Goal: Task Accomplishment & Management: Manage account settings

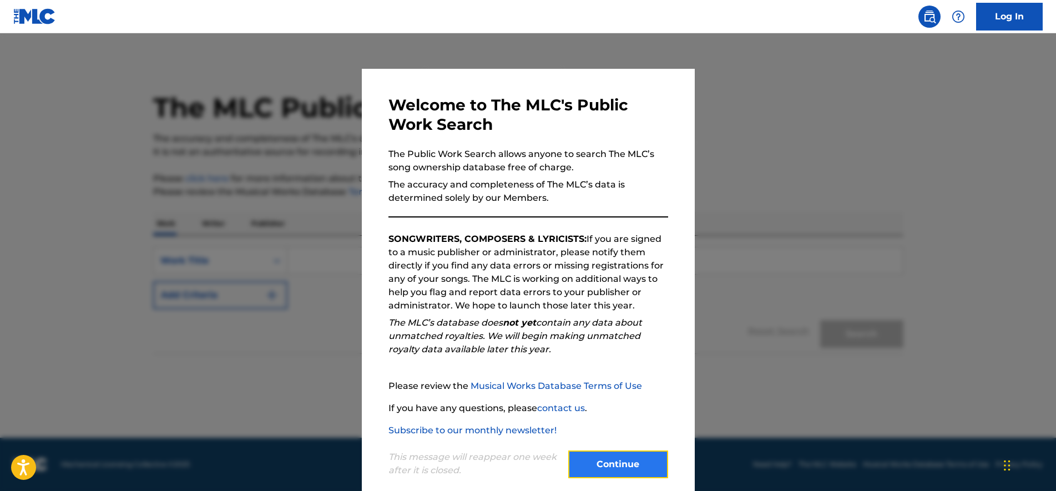
click at [643, 474] on button "Continue" at bounding box center [618, 465] width 100 height 28
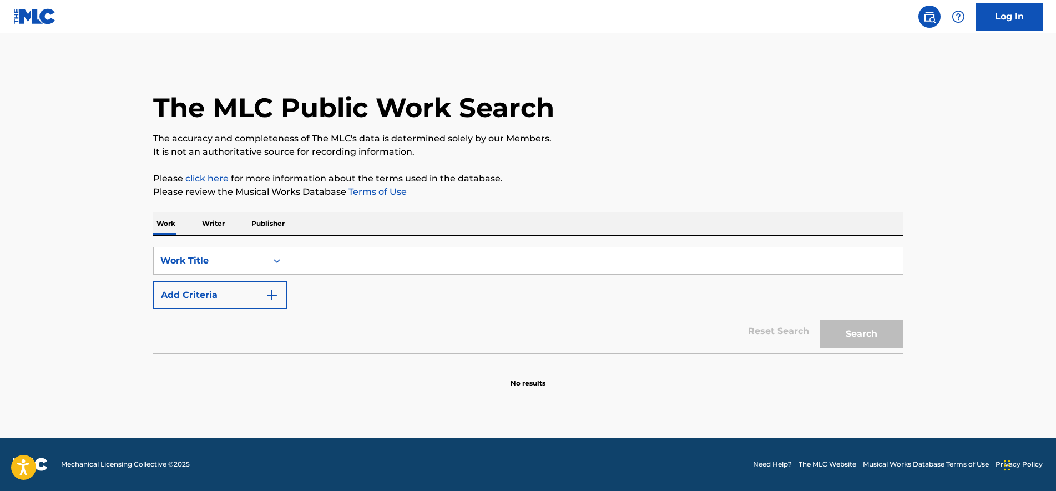
click at [204, 225] on p "Writer" at bounding box center [213, 223] width 29 height 23
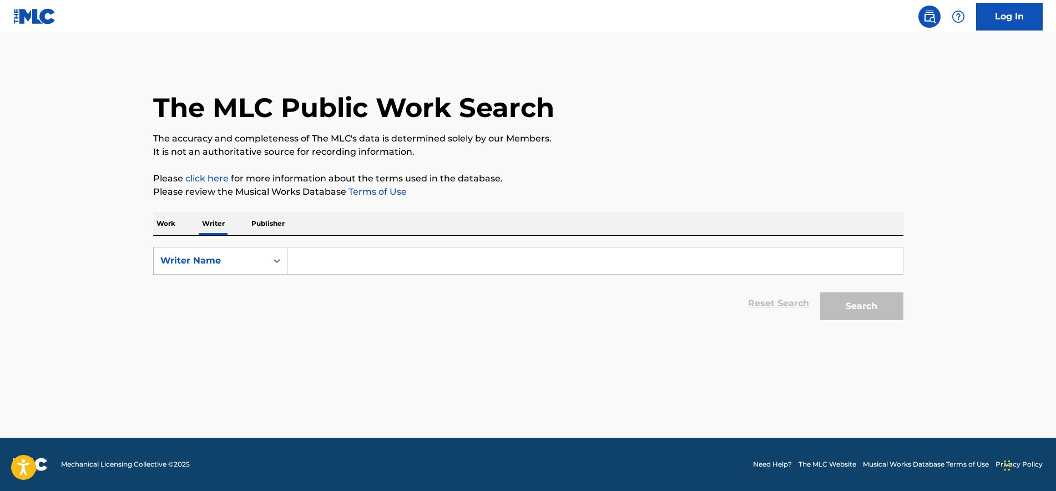
click at [176, 230] on p "Work" at bounding box center [166, 223] width 26 height 23
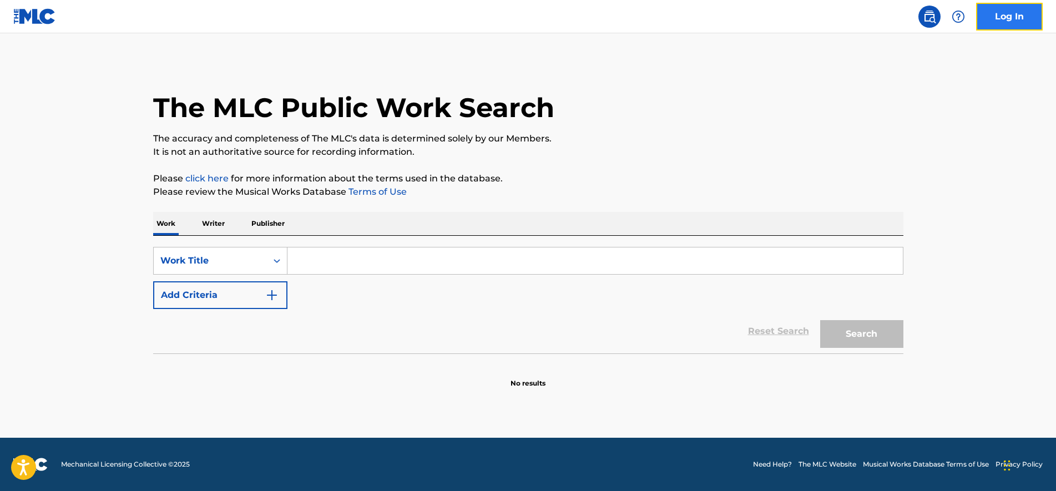
click at [1022, 20] on link "Log In" at bounding box center [1010, 17] width 67 height 28
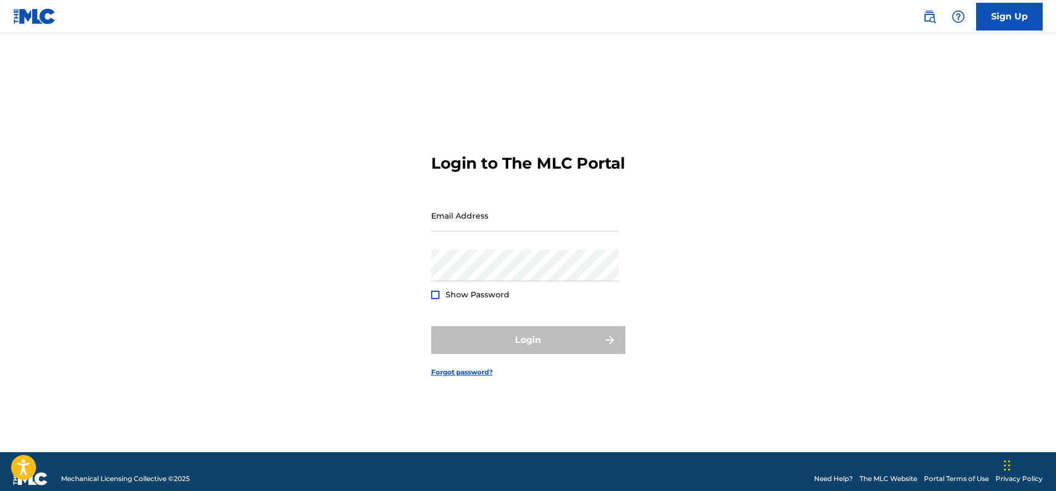
type input "[EMAIL_ADDRESS][DOMAIN_NAME]"
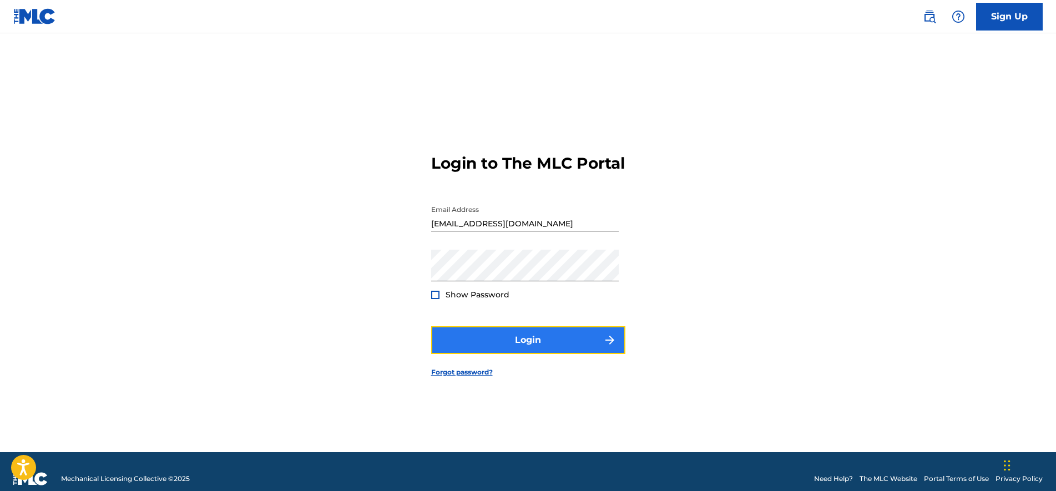
click at [516, 353] on button "Login" at bounding box center [528, 340] width 194 height 28
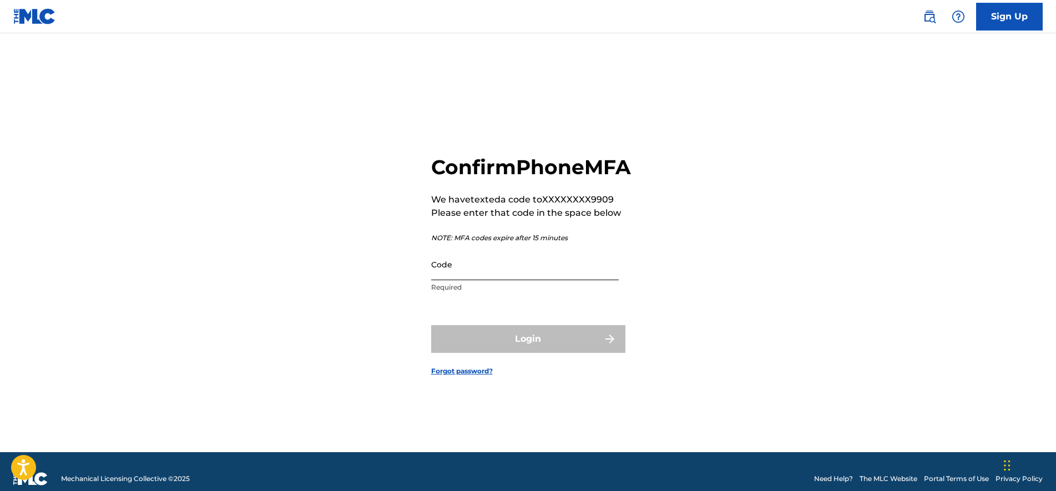
click at [494, 280] on input "Code" at bounding box center [525, 265] width 188 height 32
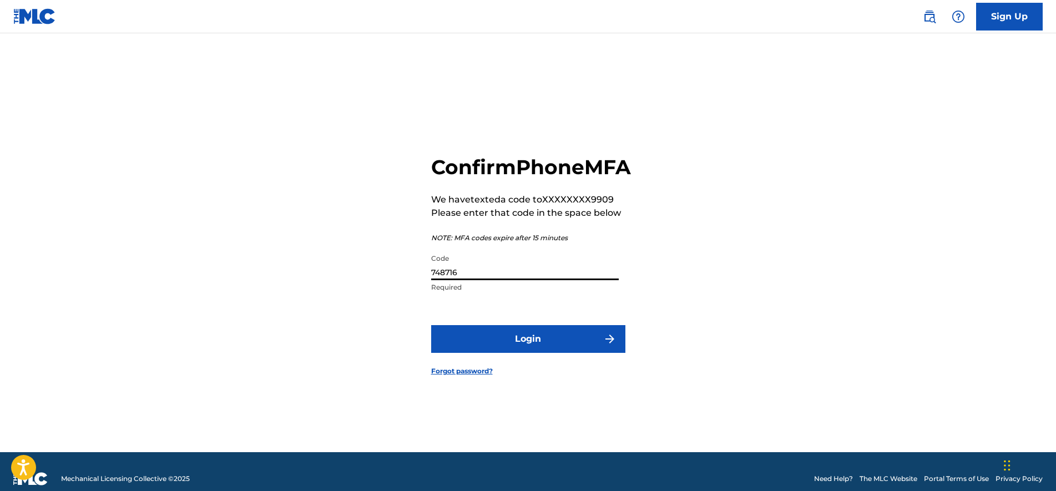
type input "748716"
click at [431, 325] on button "Login" at bounding box center [528, 339] width 194 height 28
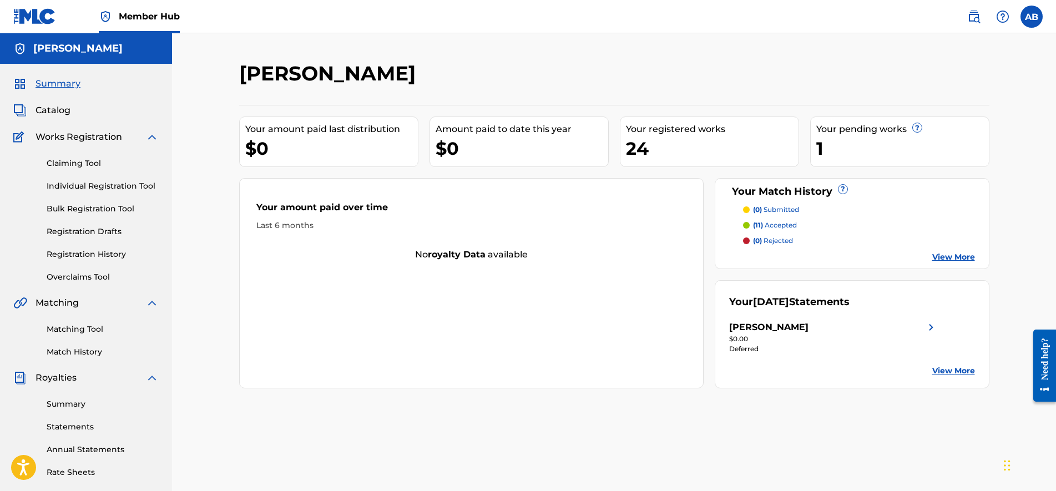
click at [66, 346] on div "Matching Tool Match History" at bounding box center [85, 334] width 145 height 48
click at [72, 351] on link "Match History" at bounding box center [103, 352] width 112 height 12
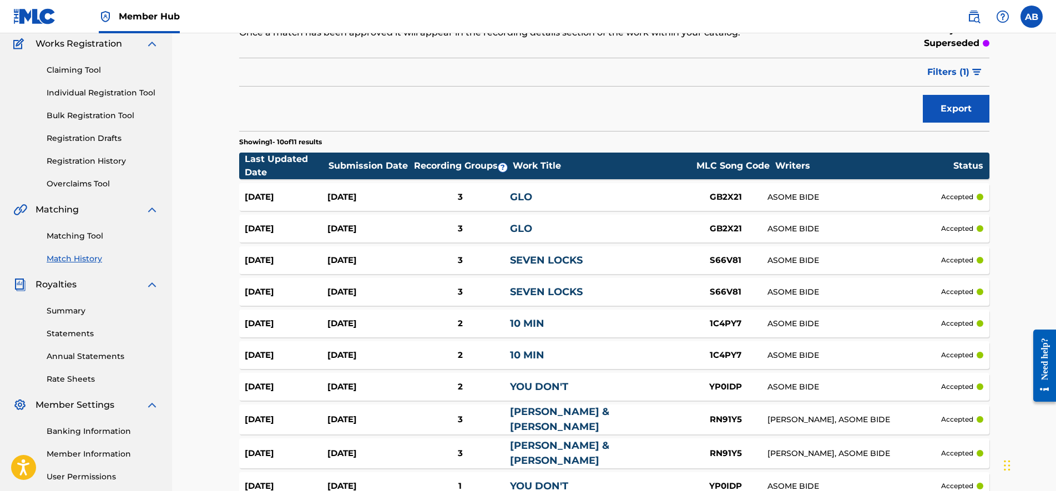
scroll to position [69, 0]
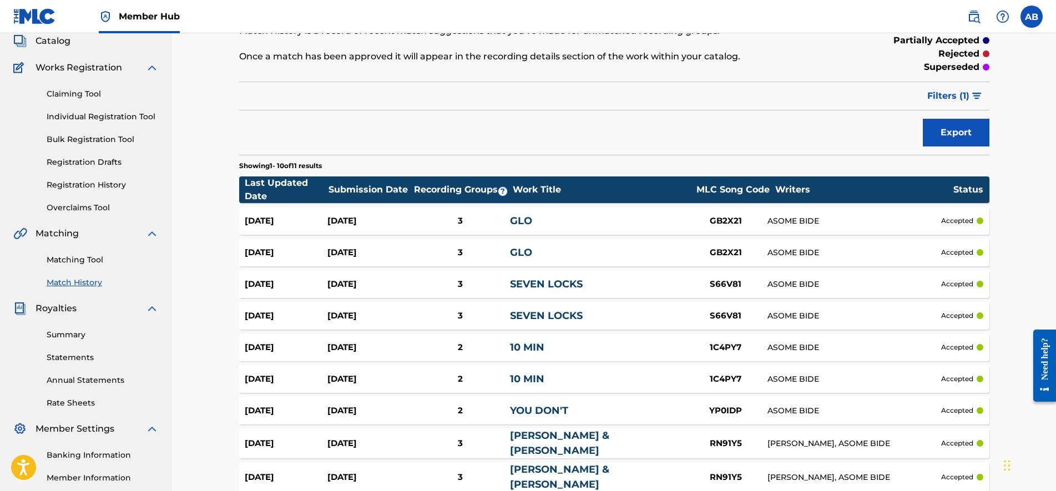
click at [122, 126] on div "Claiming Tool Individual Registration Tool Bulk Registration Tool Registration …" at bounding box center [85, 143] width 145 height 139
click at [122, 118] on link "Individual Registration Tool" at bounding box center [103, 117] width 112 height 12
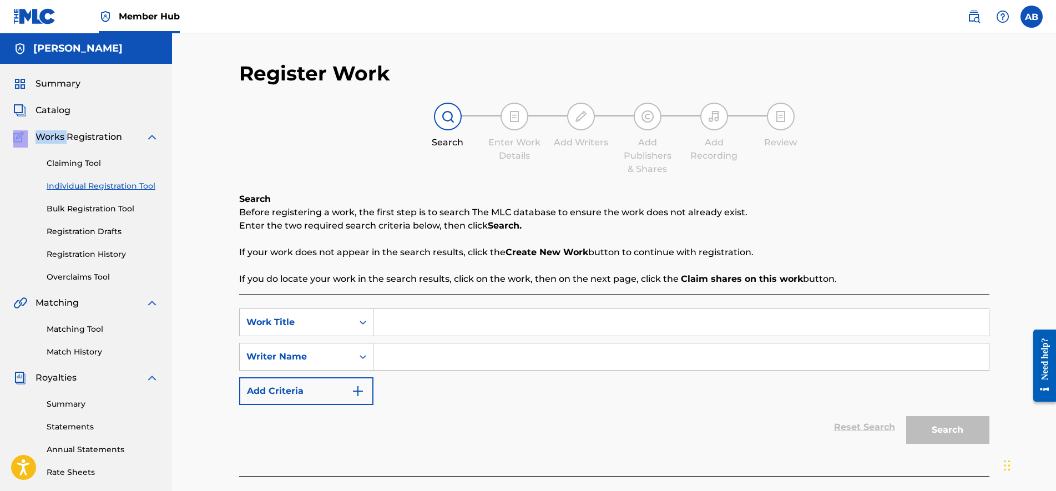
drag, startPoint x: 88, startPoint y: 122, endPoint x: 67, endPoint y: 129, distance: 22.8
click at [67, 129] on div "Summary Catalog Works Registration Claiming Tool Individual Registration Tool B…" at bounding box center [86, 349] width 172 height 571
drag, startPoint x: 67, startPoint y: 129, endPoint x: 73, endPoint y: 117, distance: 13.9
click at [73, 117] on div "Catalog" at bounding box center [85, 110] width 145 height 13
click at [71, 111] on div "Catalog" at bounding box center [85, 110] width 145 height 13
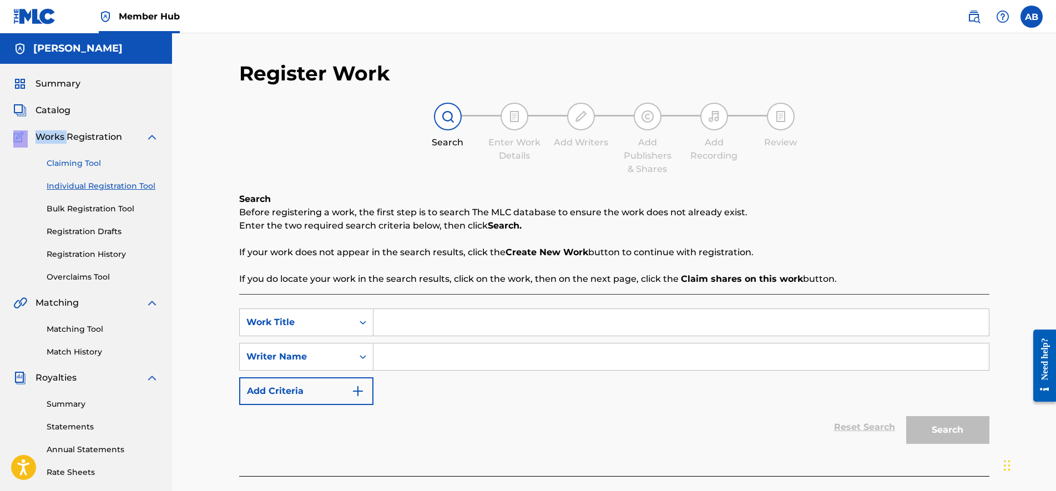
click at [77, 164] on link "Claiming Tool" at bounding box center [103, 164] width 112 height 12
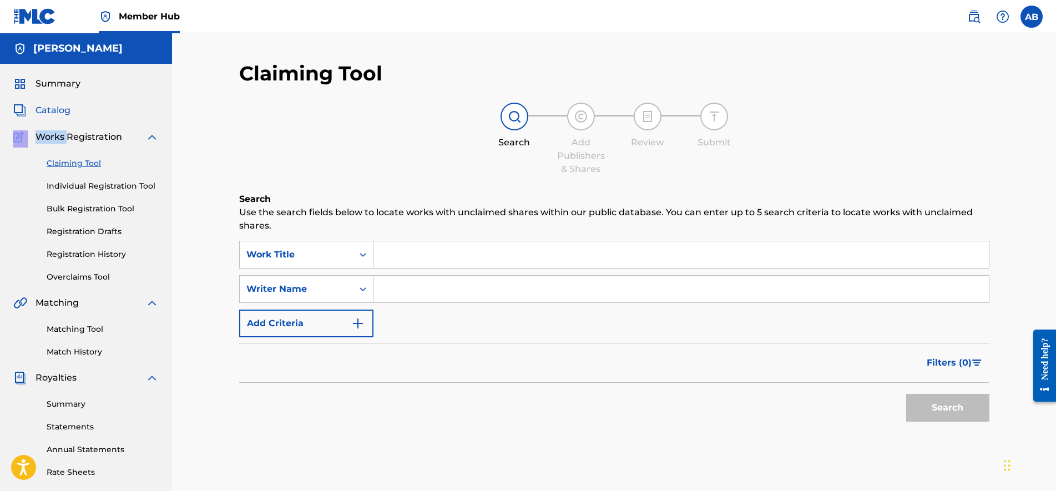
click at [44, 112] on span "Catalog" at bounding box center [53, 110] width 35 height 13
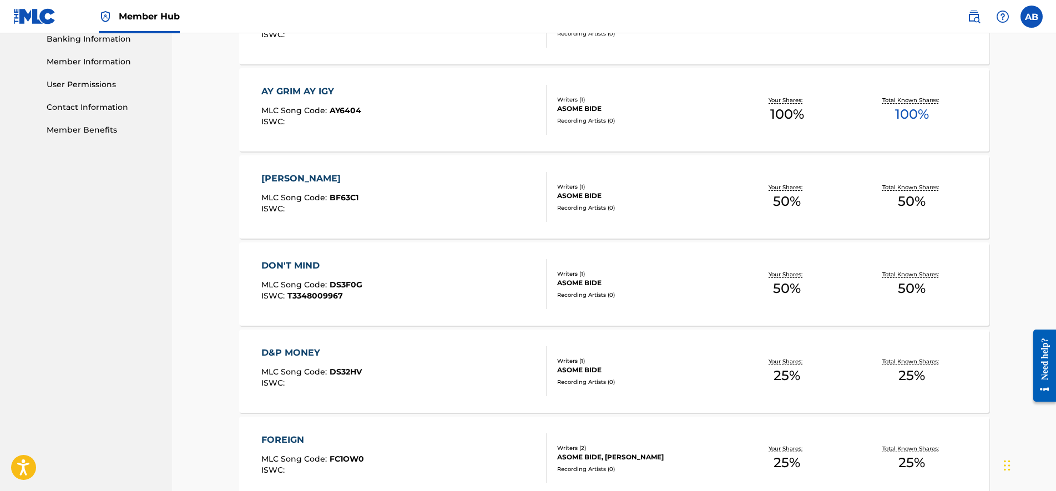
scroll to position [779, 0]
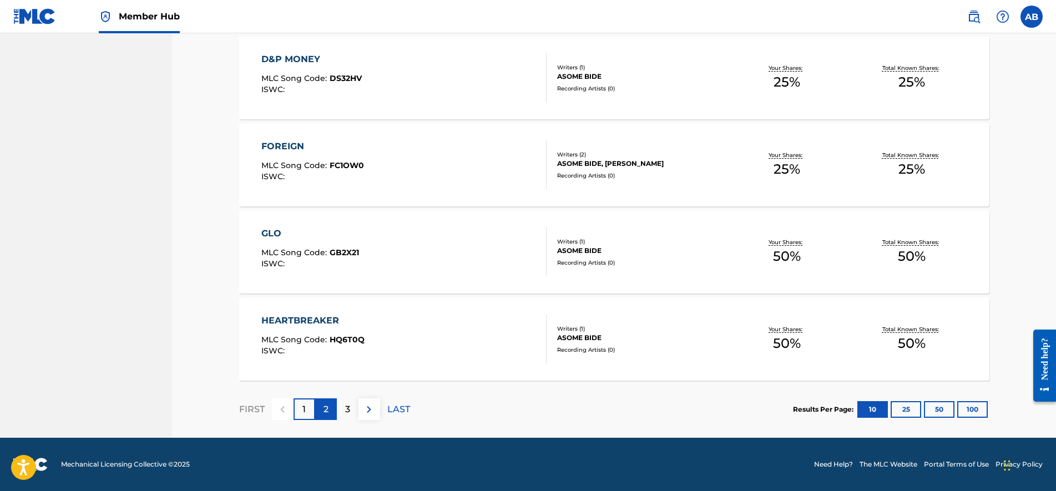
click at [318, 410] on div "2" at bounding box center [326, 410] width 22 height 22
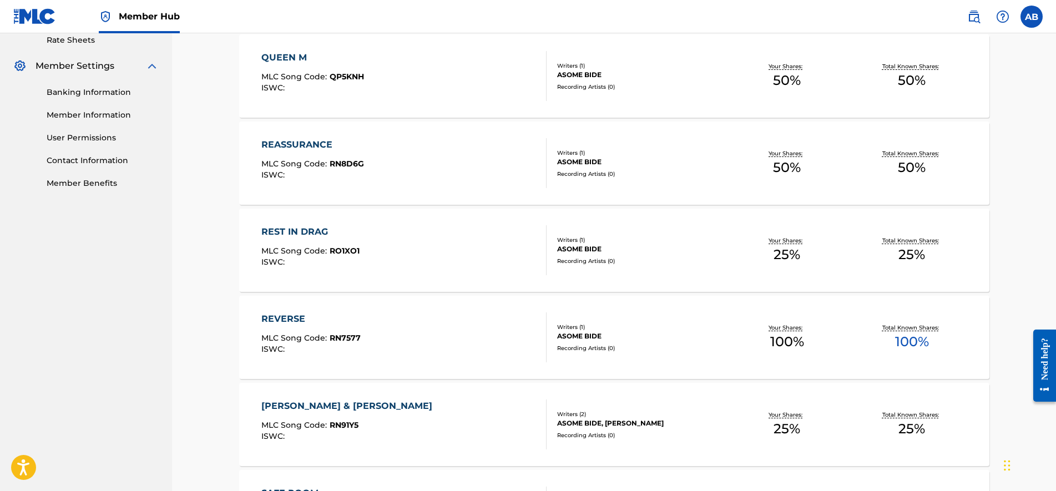
scroll to position [571, 0]
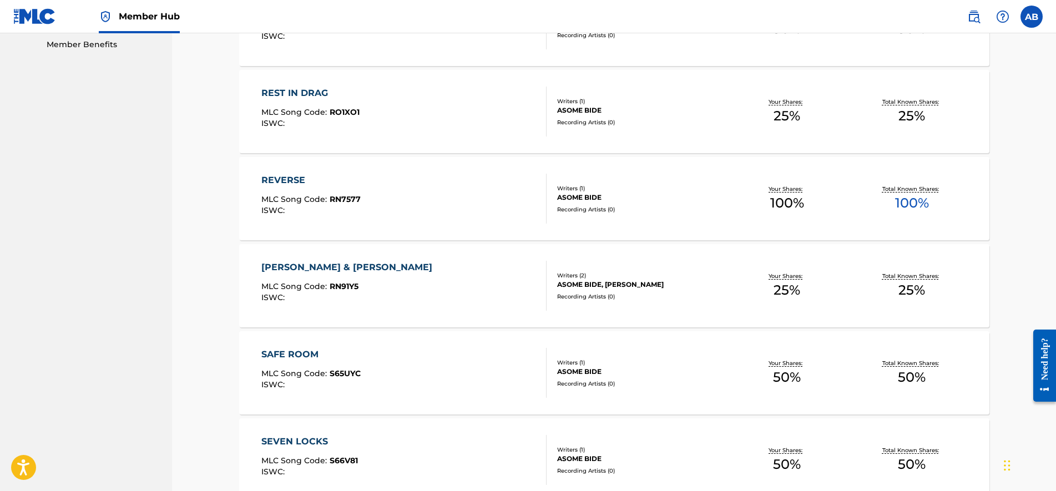
click at [306, 286] on span "MLC Song Code :" at bounding box center [295, 286] width 68 height 10
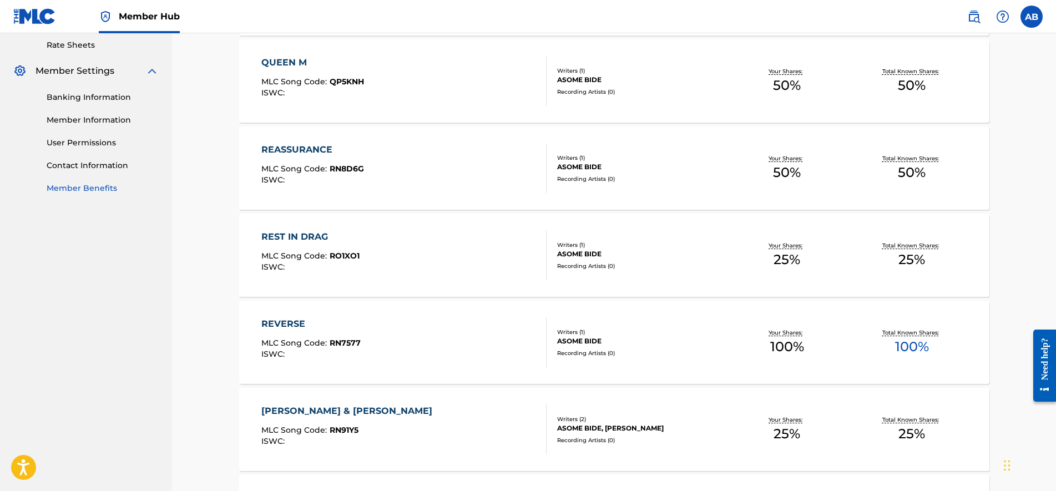
scroll to position [294, 0]
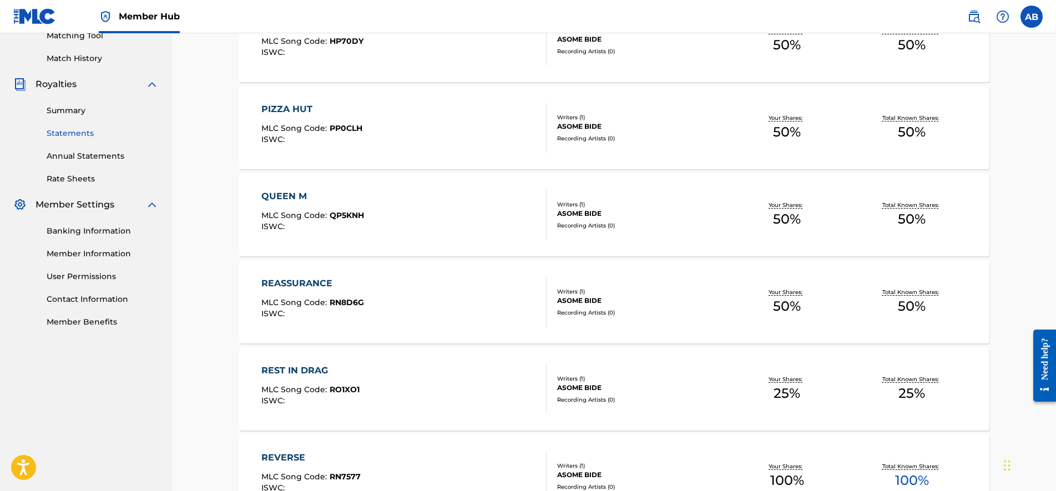
click at [75, 133] on link "Statements" at bounding box center [103, 134] width 112 height 12
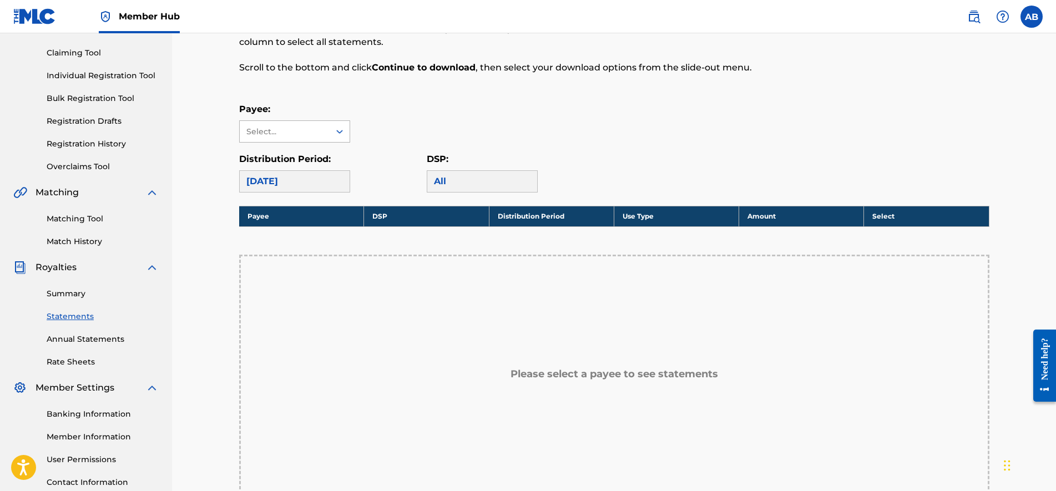
scroll to position [69, 0]
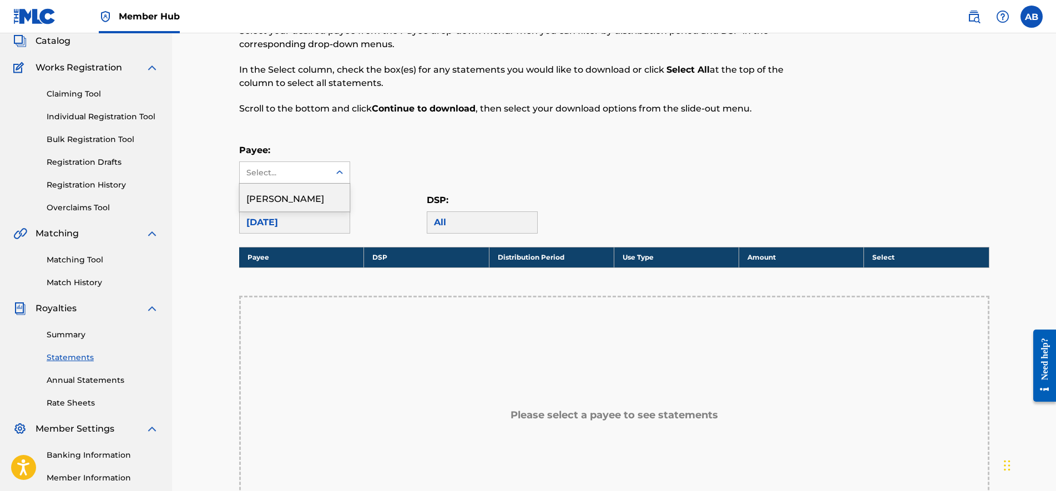
click at [260, 175] on div "Select..." at bounding box center [283, 173] width 75 height 12
click at [79, 271] on div "Matching Tool Match History" at bounding box center [85, 264] width 145 height 48
click at [58, 46] on span "Catalog" at bounding box center [53, 40] width 35 height 13
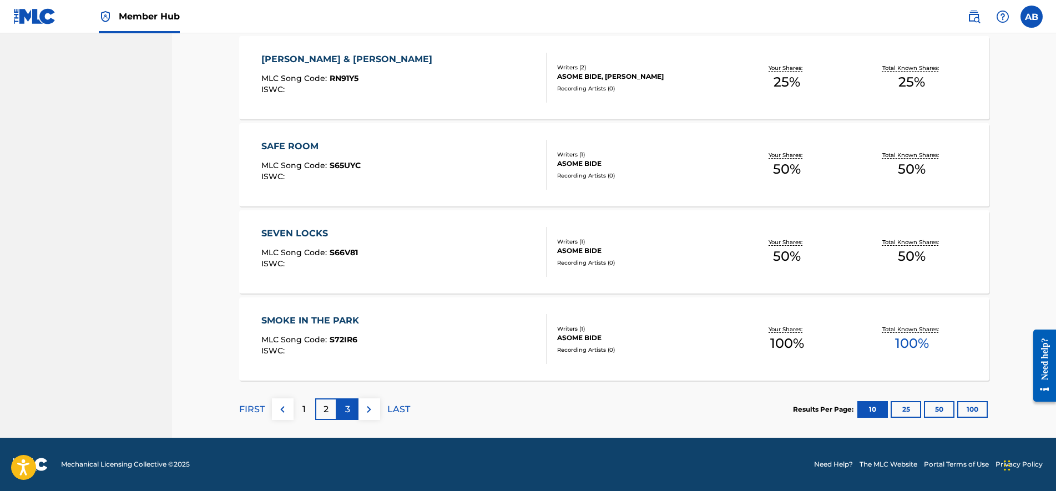
click at [344, 416] on div "3" at bounding box center [348, 410] width 22 height 22
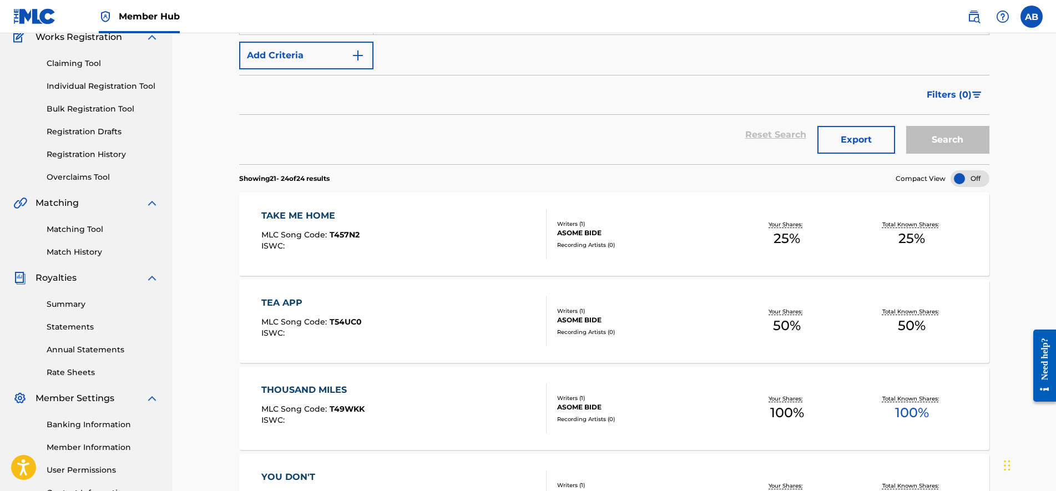
scroll to position [256, 0]
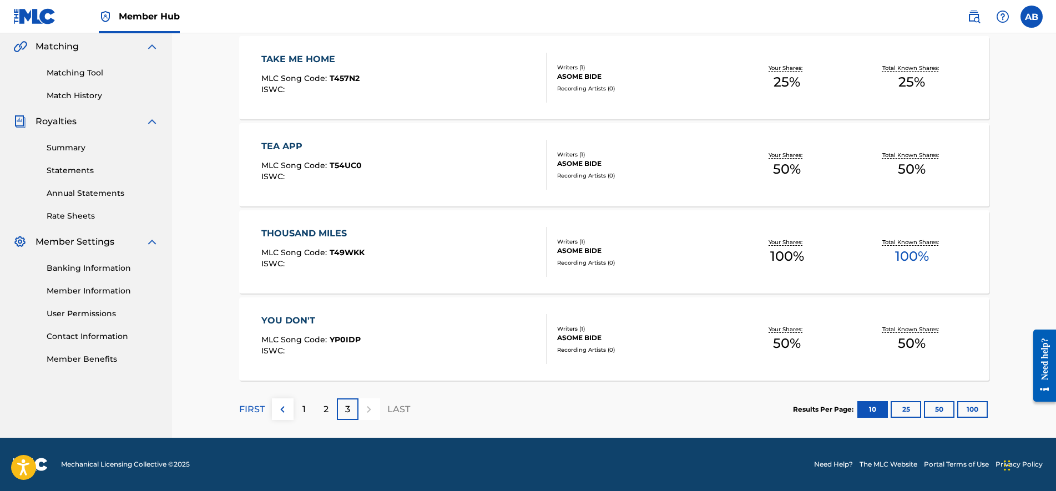
click at [293, 420] on div "FIRST 1 2 3 LAST" at bounding box center [324, 409] width 171 height 57
click at [295, 414] on div "1" at bounding box center [305, 410] width 22 height 22
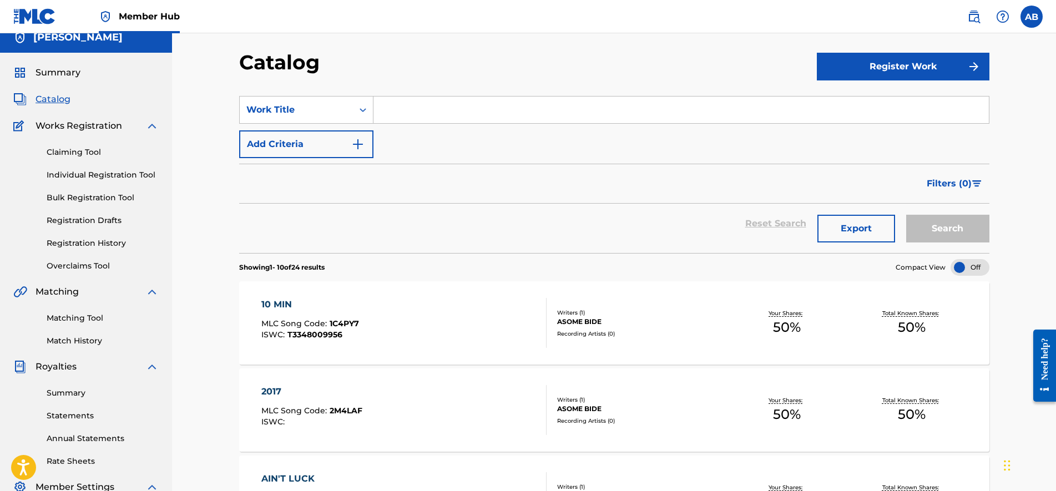
scroll to position [0, 0]
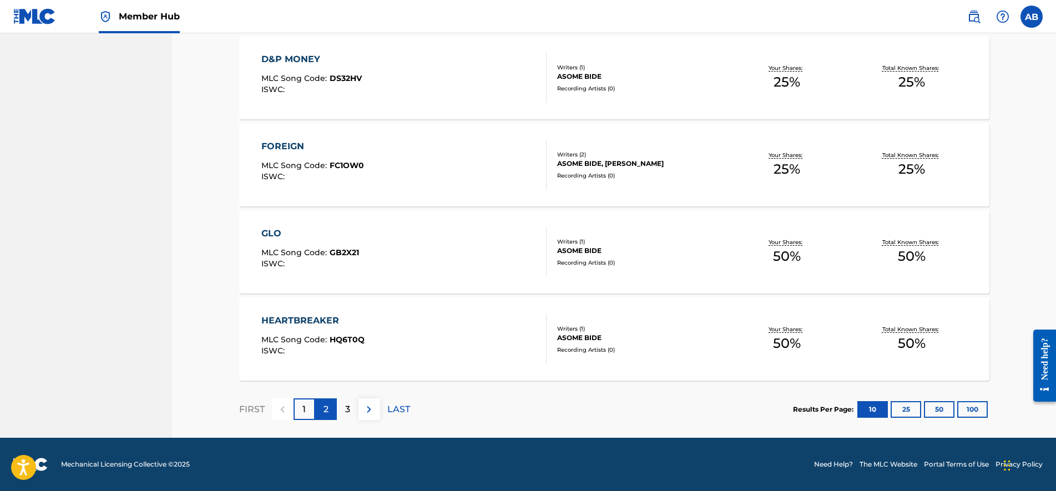
click at [331, 409] on div "2" at bounding box center [326, 410] width 22 height 22
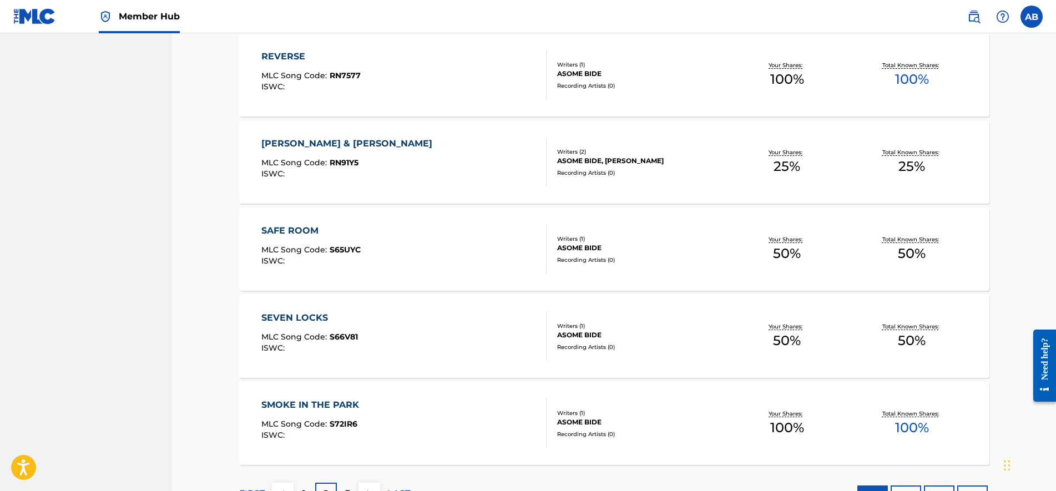
scroll to position [641, 0]
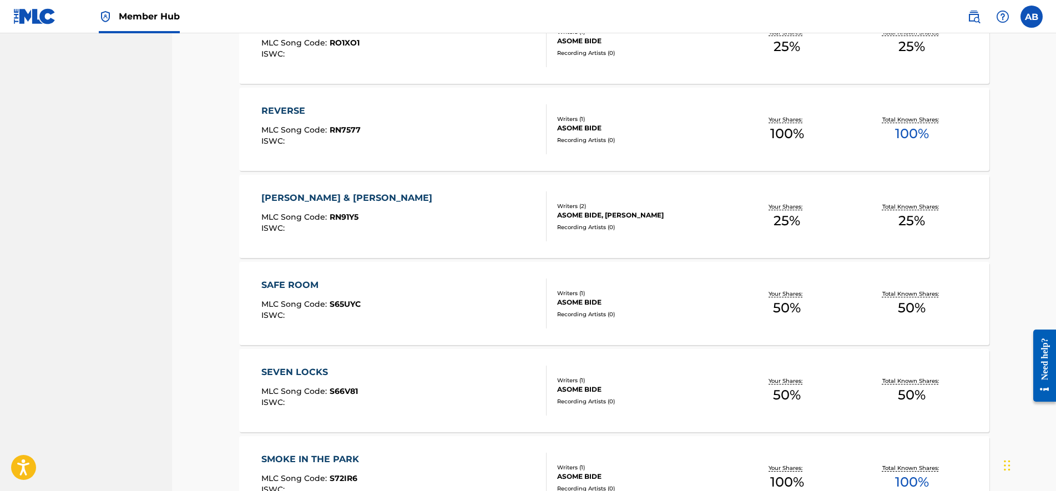
click at [349, 213] on span "RN91Y5" at bounding box center [344, 217] width 29 height 10
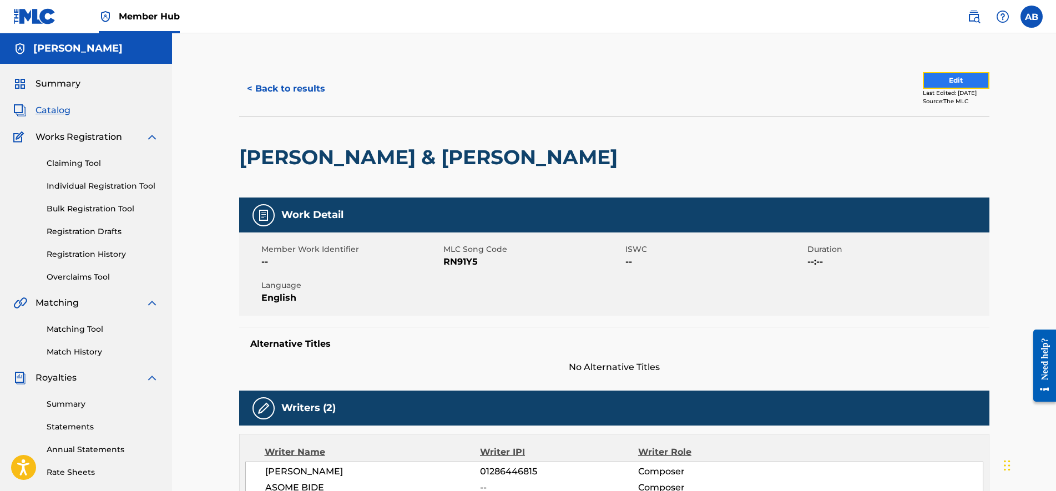
click at [931, 82] on button "Edit" at bounding box center [956, 80] width 67 height 17
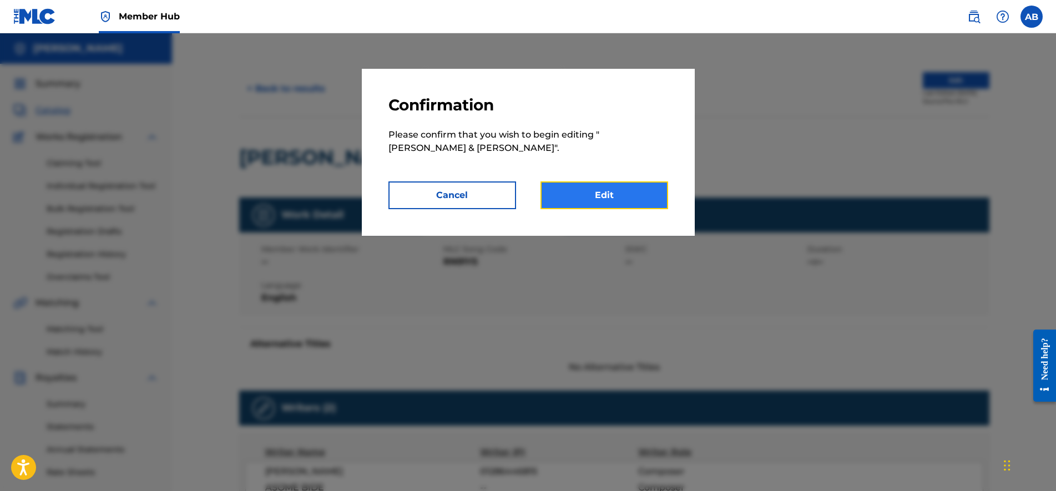
click at [627, 205] on link "Edit" at bounding box center [605, 196] width 128 height 28
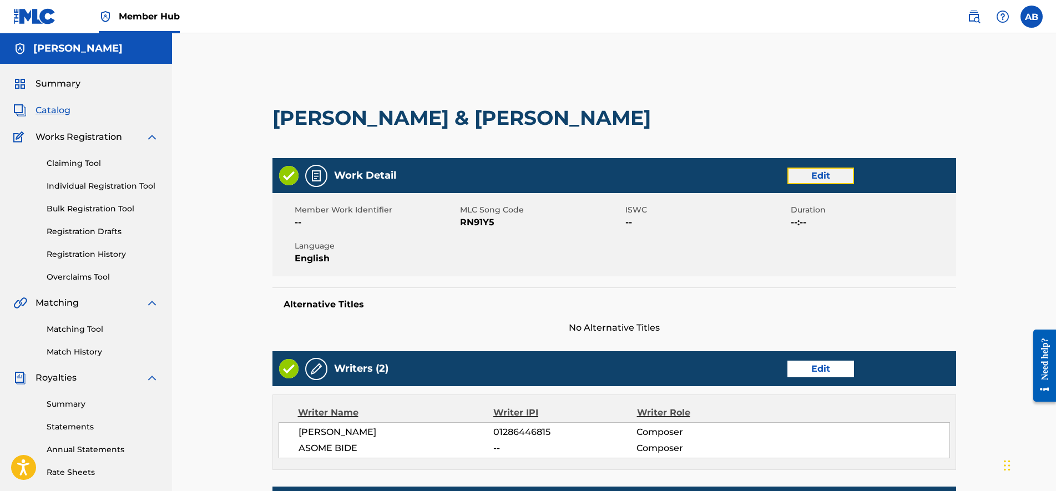
click at [844, 177] on link "Edit" at bounding box center [821, 176] width 67 height 17
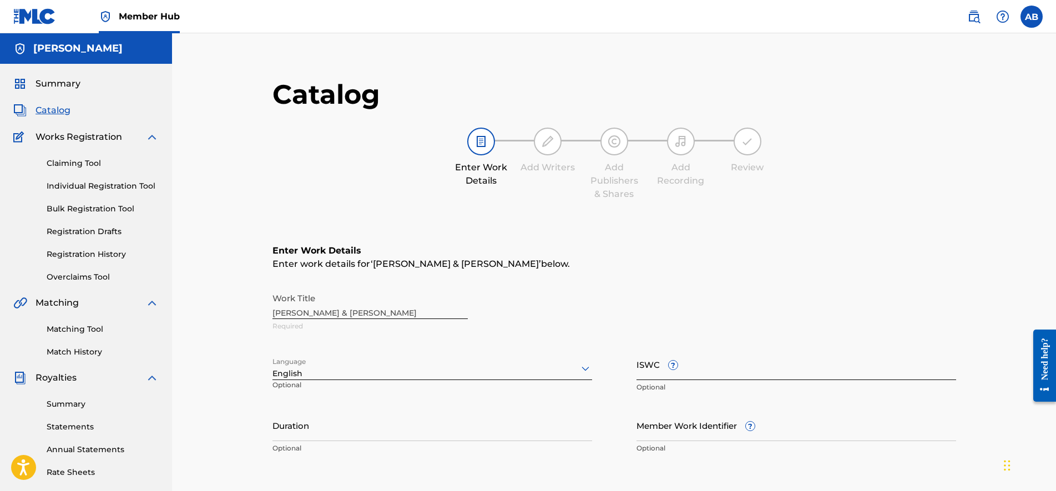
click at [718, 374] on input "ISWC ?" at bounding box center [797, 365] width 320 height 32
paste input "T-334.708.723-0"
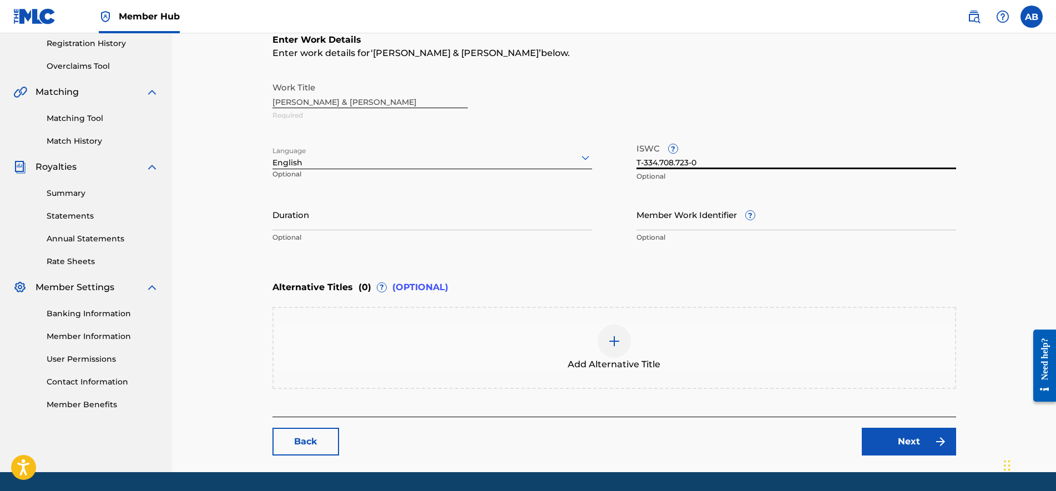
scroll to position [245, 0]
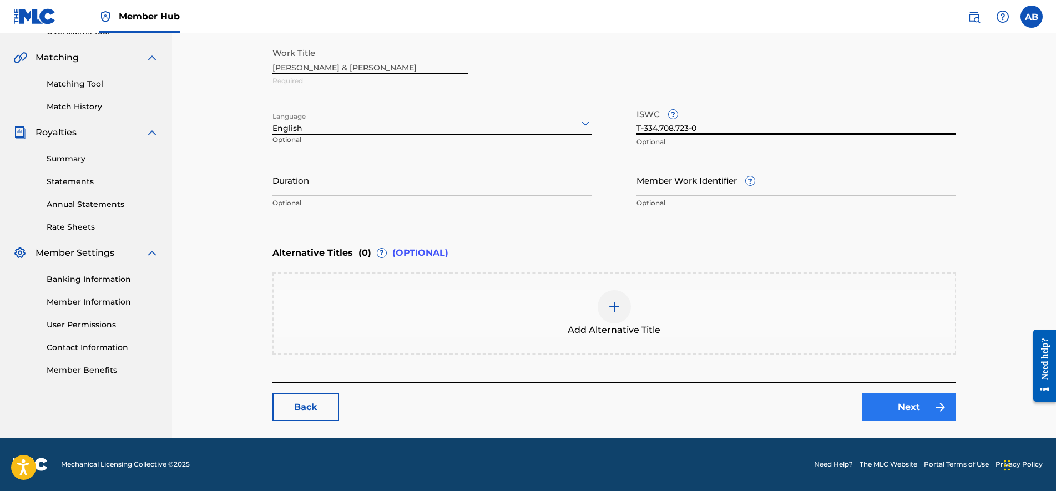
type input "T-334.708.723-0"
click at [893, 398] on link "Next" at bounding box center [909, 408] width 94 height 28
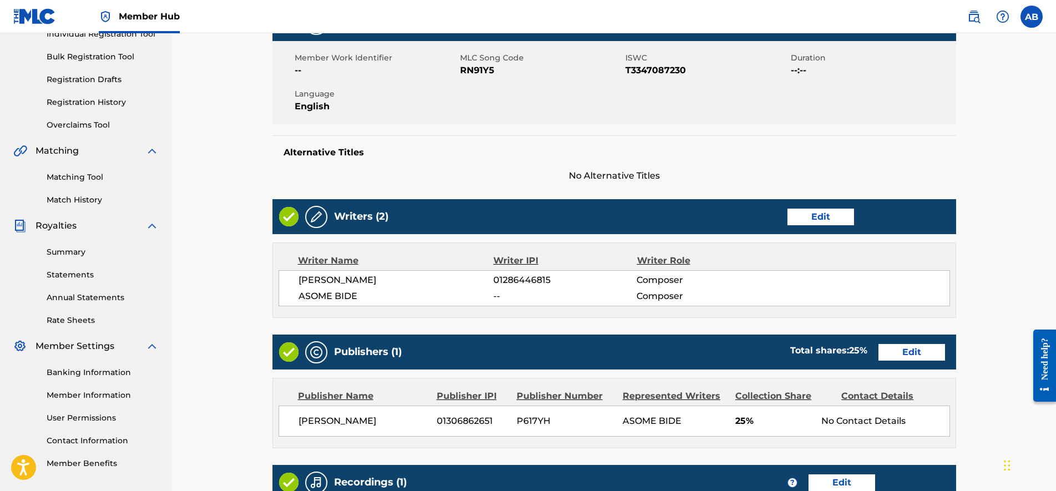
scroll to position [359, 0]
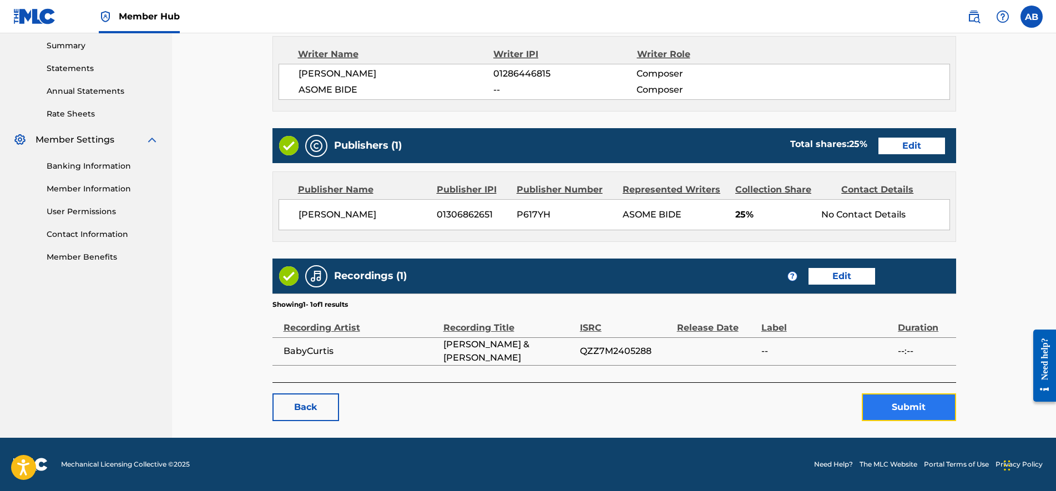
click at [903, 409] on button "Submit" at bounding box center [909, 408] width 94 height 28
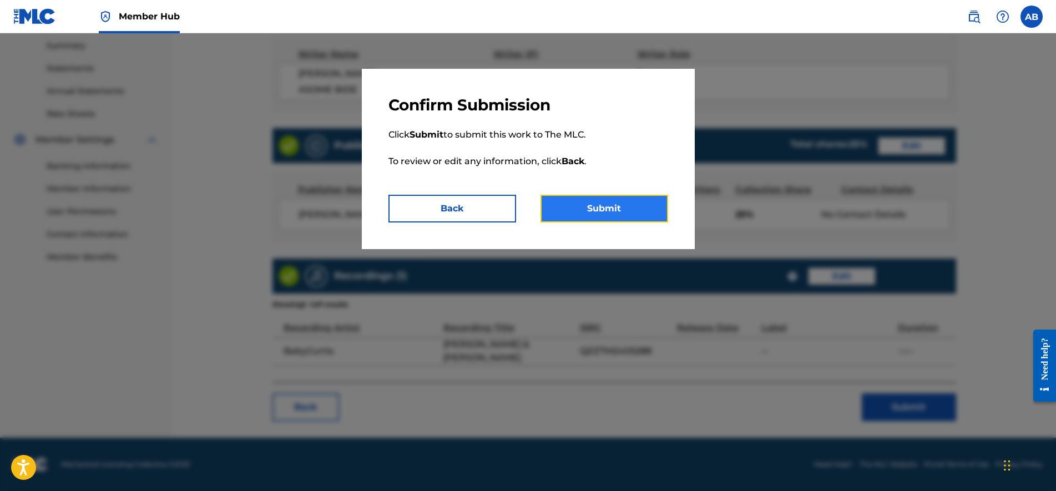
click at [580, 208] on button "Submit" at bounding box center [605, 209] width 128 height 28
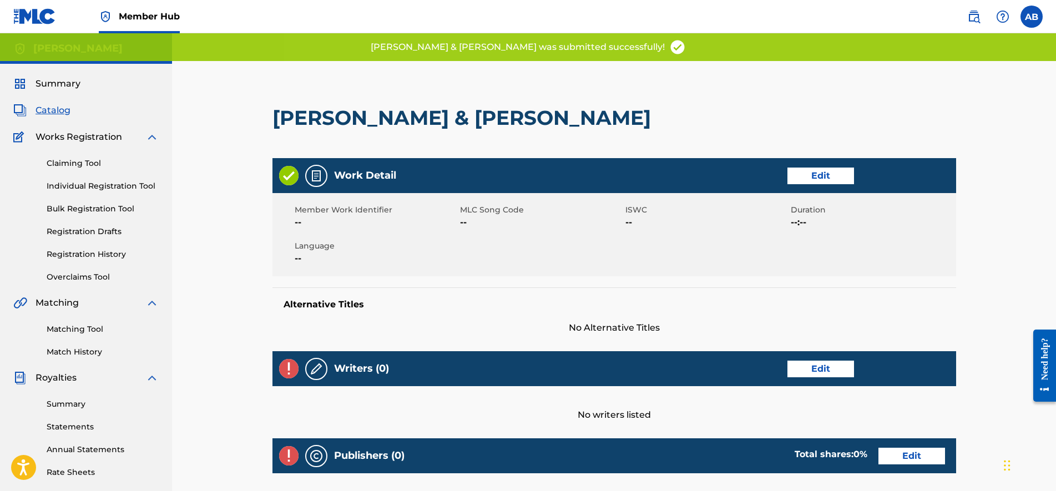
drag, startPoint x: 360, startPoint y: 218, endPoint x: 368, endPoint y: 209, distance: 11.0
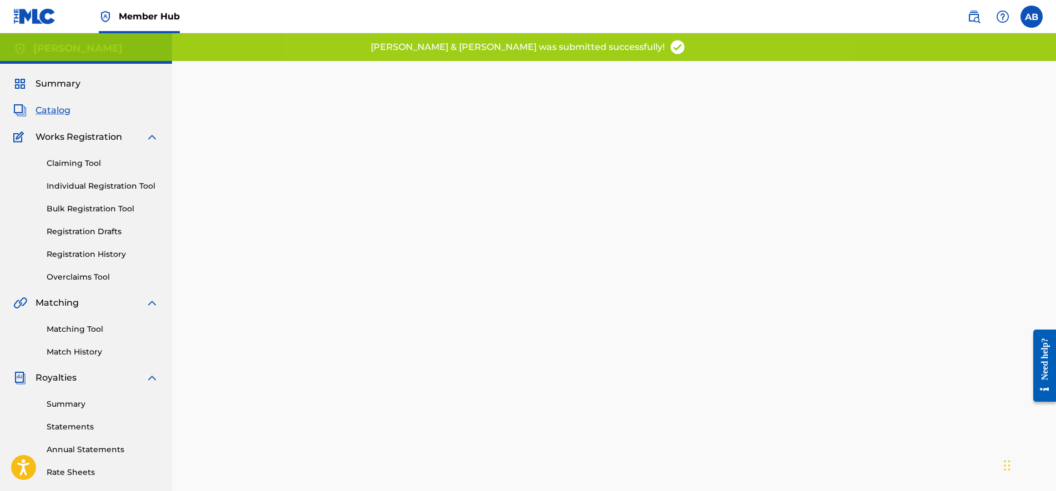
drag, startPoint x: 93, startPoint y: 126, endPoint x: 59, endPoint y: 106, distance: 39.3
click at [92, 125] on div "Summary Catalog Works Registration Claiming Tool Individual Registration Tool B…" at bounding box center [86, 349] width 172 height 571
click at [56, 107] on span "Catalog" at bounding box center [53, 110] width 35 height 13
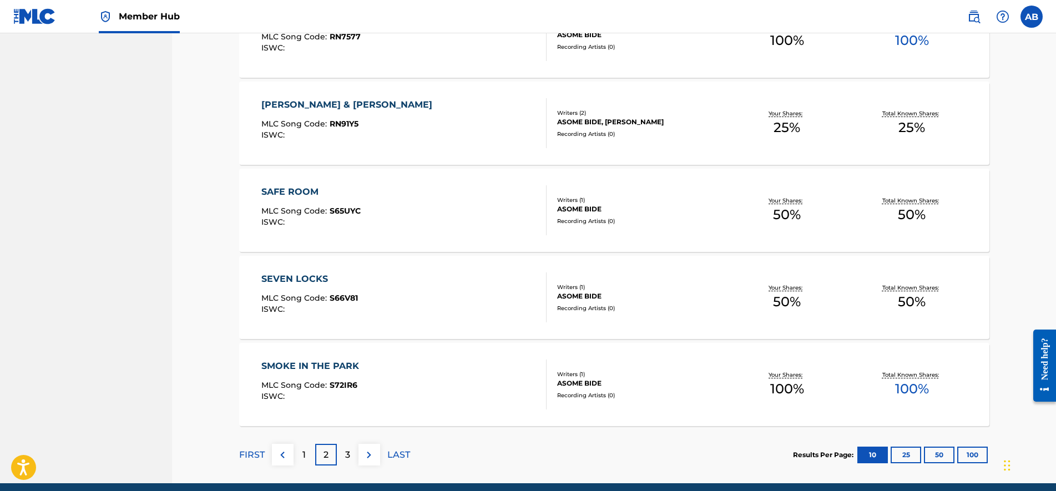
scroll to position [710, 0]
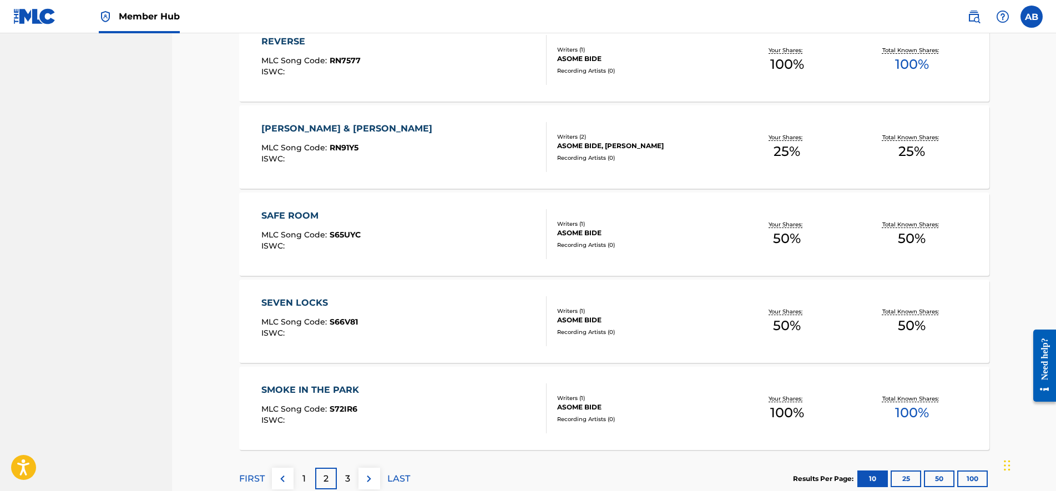
click at [348, 172] on div "[PERSON_NAME] & [PERSON_NAME] MLC Song Code : RN91Y5 ISWC :" at bounding box center [349, 147] width 177 height 50
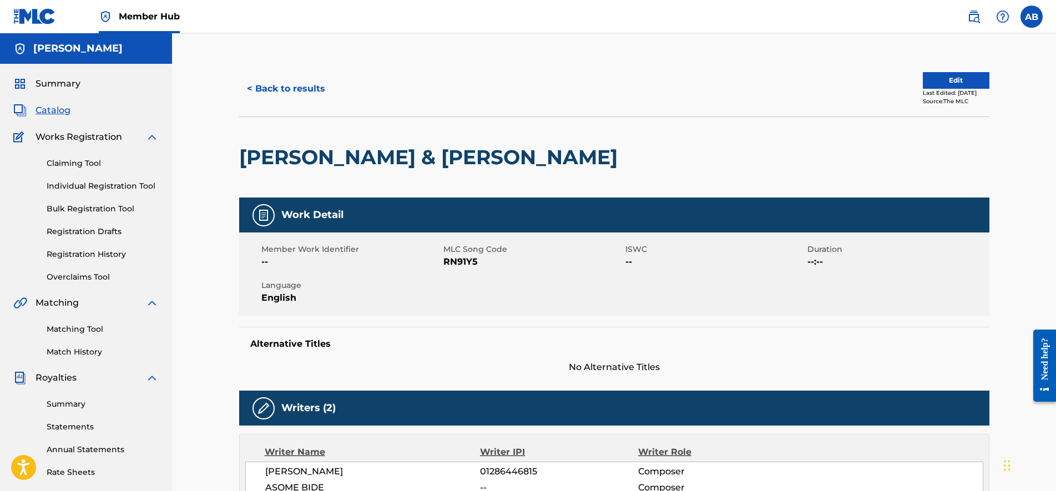
drag, startPoint x: 822, startPoint y: 124, endPoint x: 809, endPoint y: 123, distance: 12.9
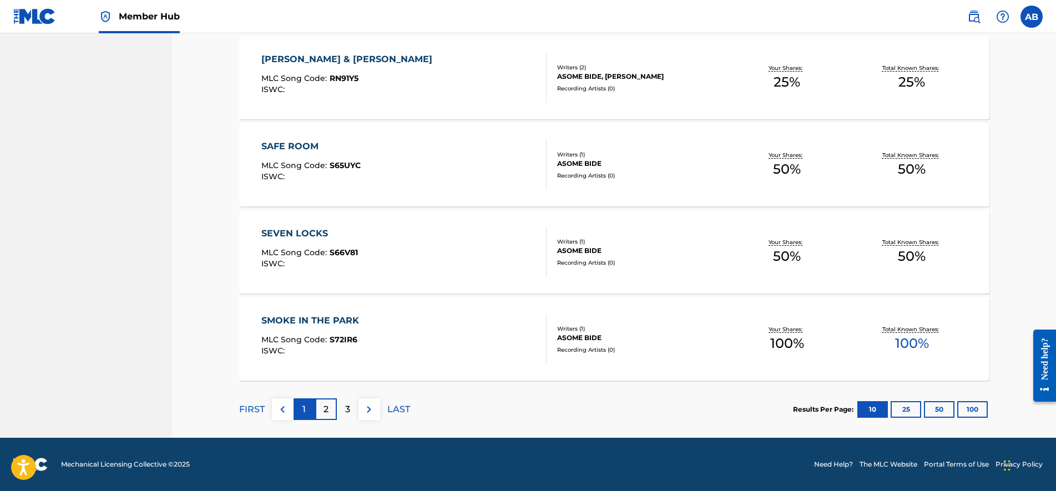
drag, startPoint x: 297, startPoint y: 420, endPoint x: 304, endPoint y: 415, distance: 8.3
click at [303, 416] on div "FIRST 1 2 3 LAST" at bounding box center [324, 409] width 171 height 57
click at [304, 415] on p "1" at bounding box center [304, 409] width 3 height 13
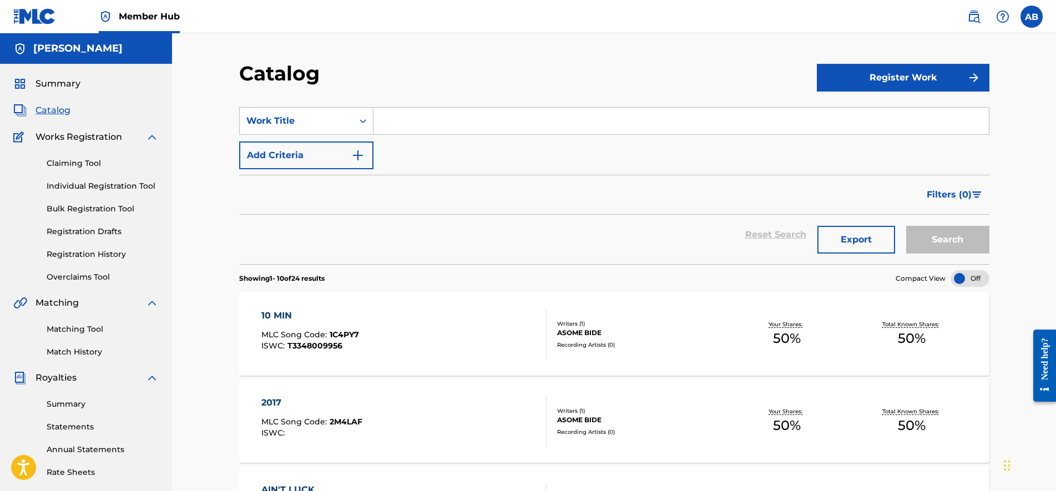
click at [967, 196] on span "Filters ( 0 )" at bounding box center [949, 194] width 45 height 13
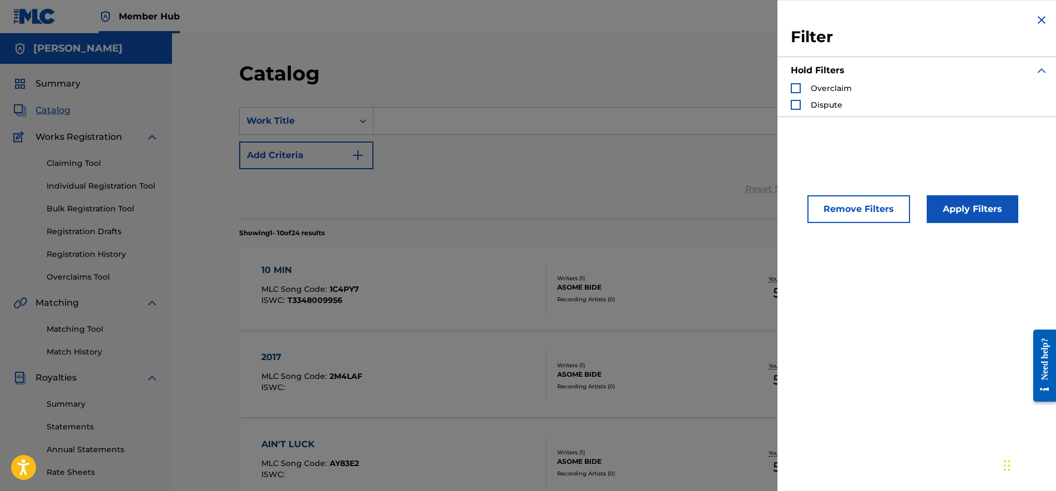
click at [802, 108] on div "Dispute" at bounding box center [817, 104] width 52 height 11
click at [701, 154] on div "SearchWithCriteria660d8ba1-c3af-4487-b938-d21a49d4ddad Work Title Add Criteria" at bounding box center [614, 138] width 751 height 62
click at [717, 148] on div "SearchWithCriteria660d8ba1-c3af-4487-b938-d21a49d4ddad Work Title Add Criteria" at bounding box center [614, 138] width 751 height 62
click at [1041, 16] on img "Search Form" at bounding box center [1041, 19] width 13 height 13
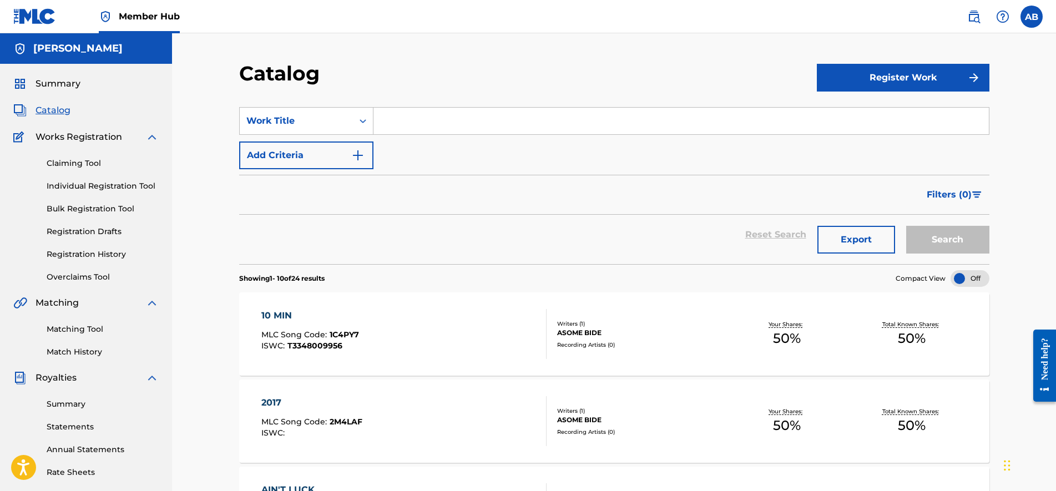
click at [951, 275] on div at bounding box center [970, 278] width 39 height 17
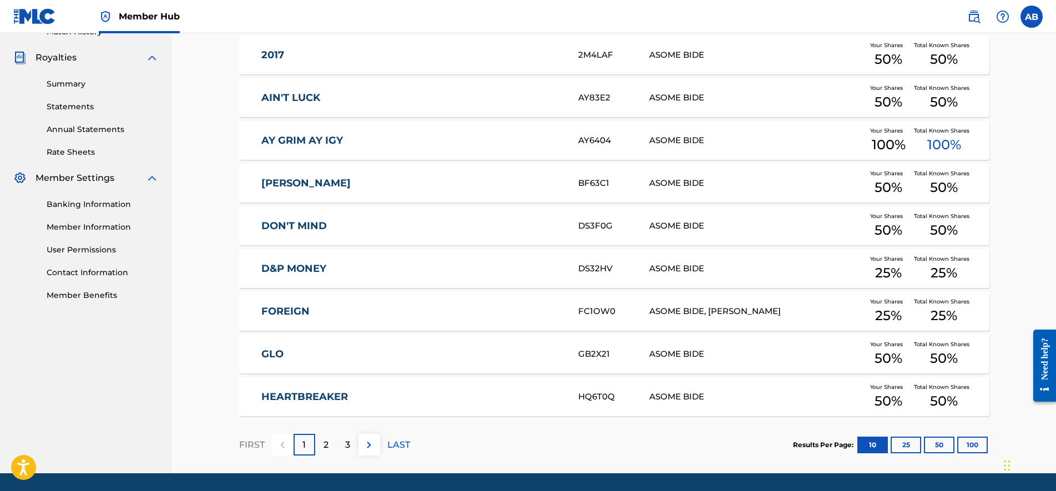
scroll to position [356, 0]
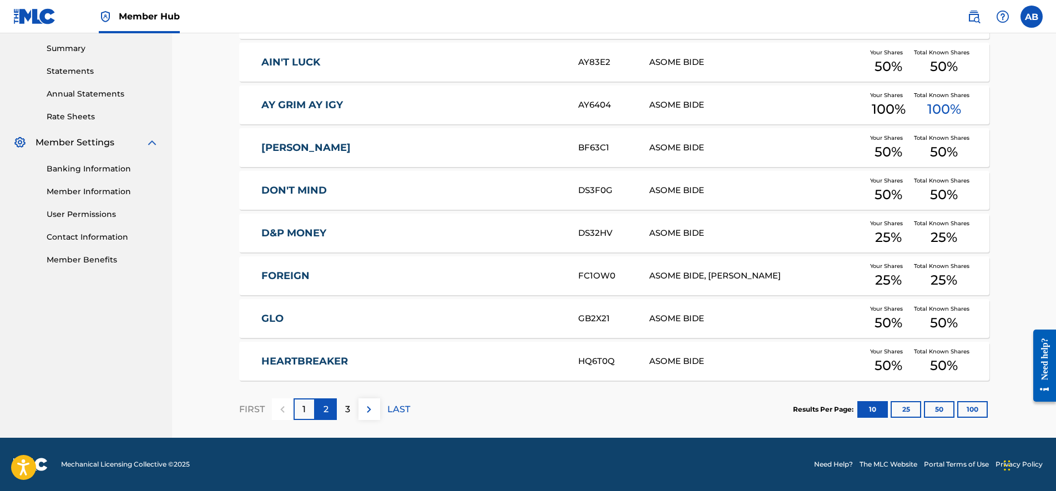
click at [325, 411] on p "2" at bounding box center [326, 409] width 5 height 13
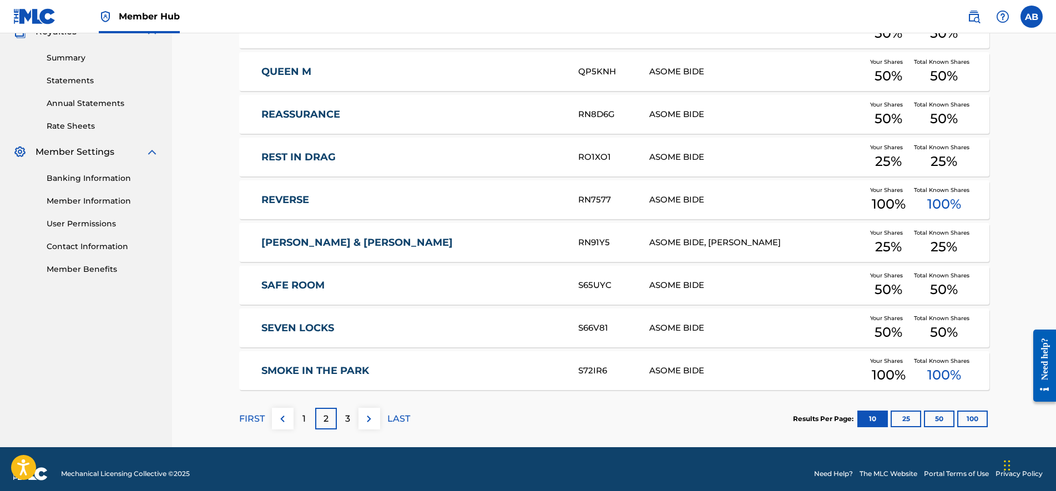
scroll to position [286, 0]
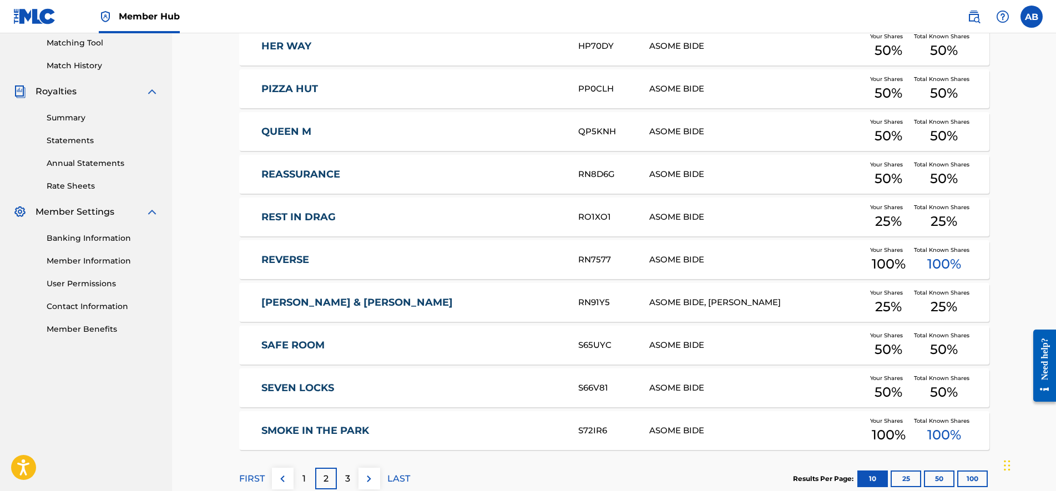
click at [476, 301] on link "[PERSON_NAME] & [PERSON_NAME]" at bounding box center [412, 302] width 302 height 13
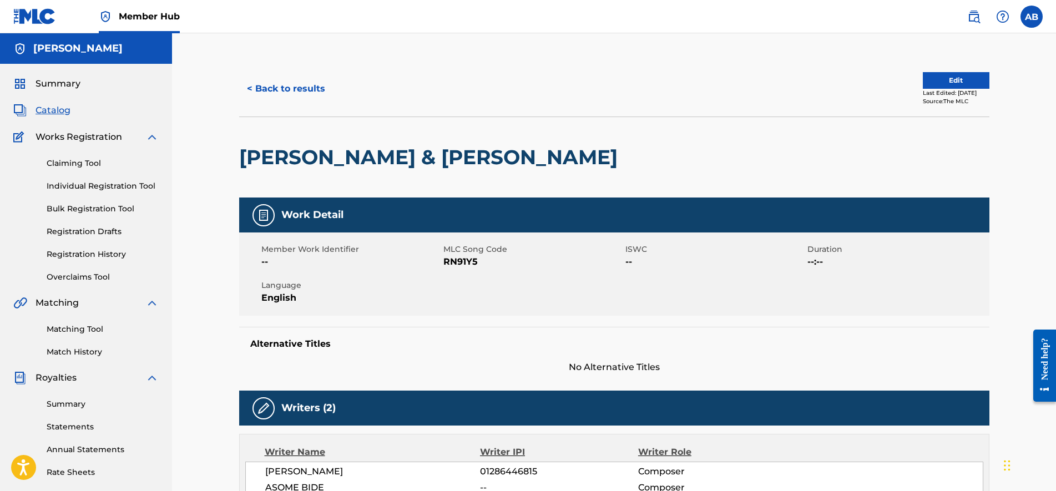
click at [938, 90] on div "Last Edited: [DATE]" at bounding box center [956, 93] width 67 height 8
click at [926, 82] on button "Edit" at bounding box center [956, 80] width 67 height 17
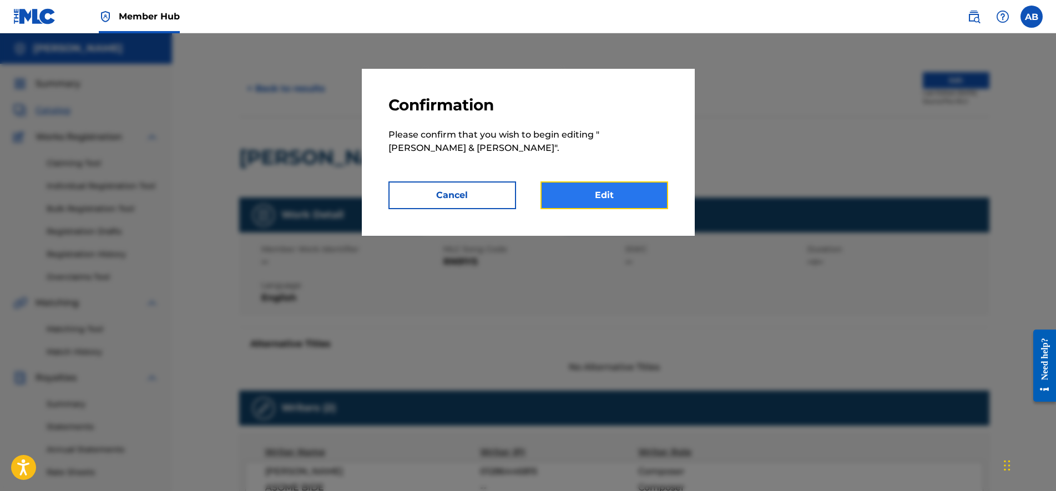
click at [553, 190] on link "Edit" at bounding box center [605, 196] width 128 height 28
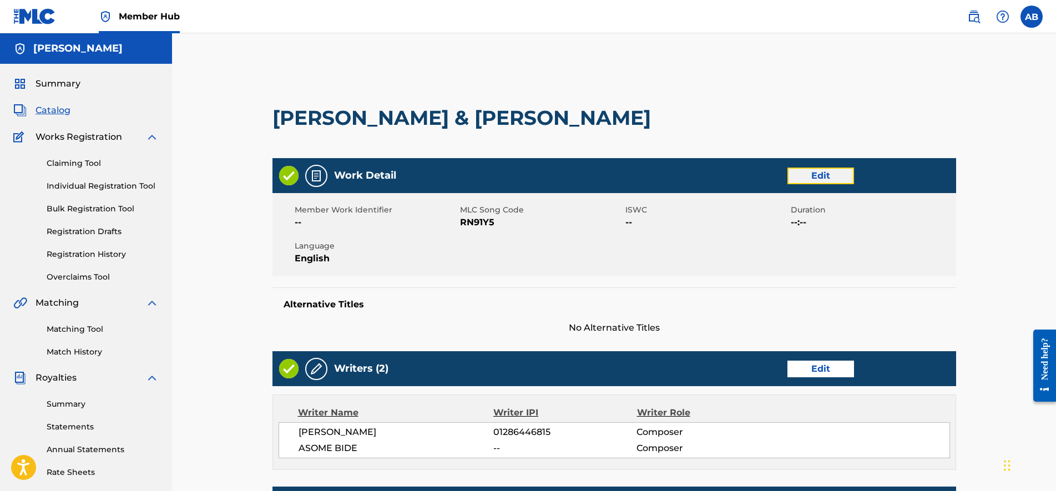
click at [794, 178] on link "Edit" at bounding box center [821, 176] width 67 height 17
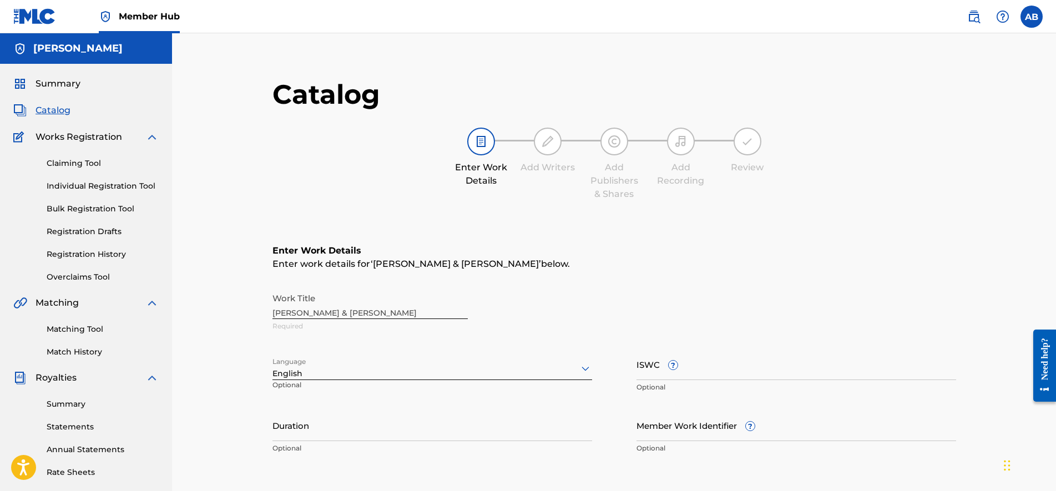
click at [671, 387] on p "Optional" at bounding box center [797, 387] width 320 height 10
click at [669, 377] on input "ISWC ?" at bounding box center [797, 365] width 320 height 32
paste input "T-334.708.723-0"
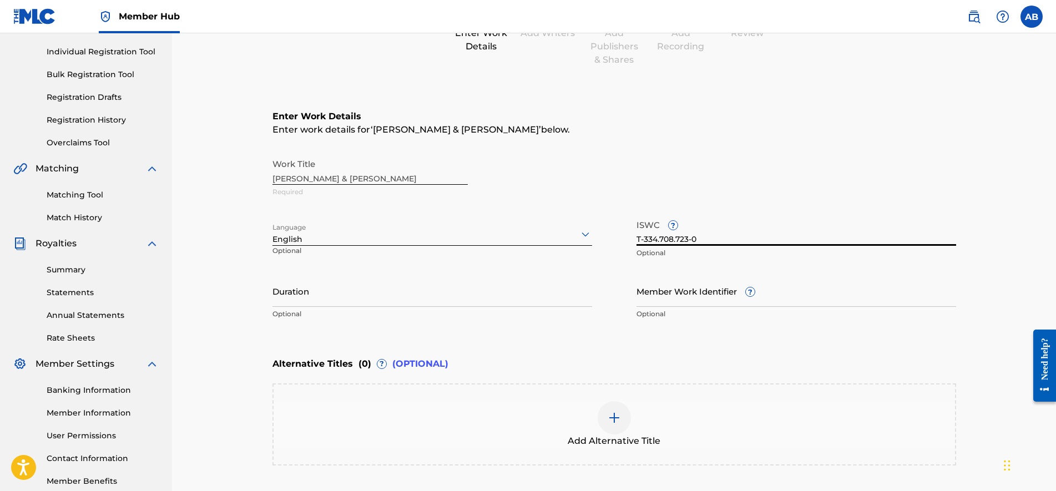
scroll to position [208, 0]
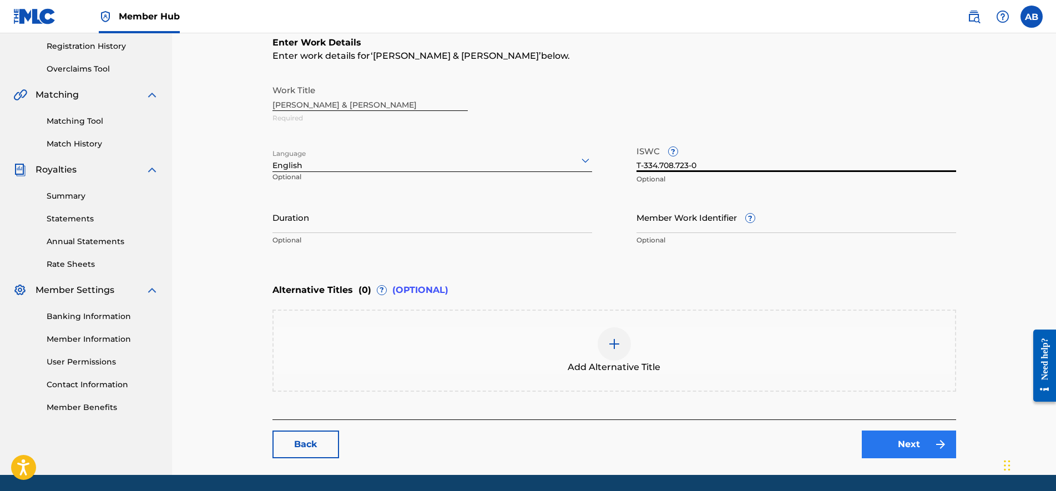
type input "T-334.708.723-0"
click at [921, 439] on link "Next" at bounding box center [909, 445] width 94 height 28
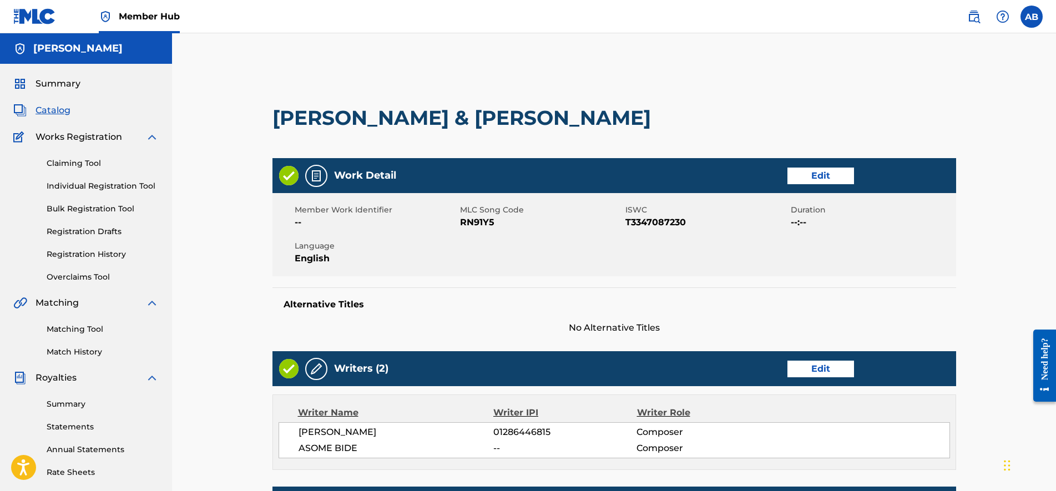
scroll to position [359, 0]
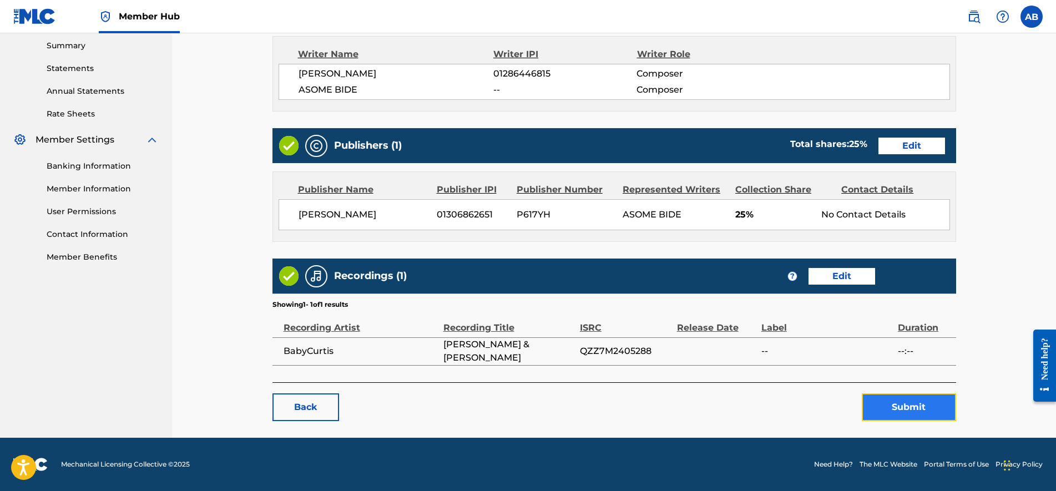
click at [887, 404] on button "Submit" at bounding box center [909, 408] width 94 height 28
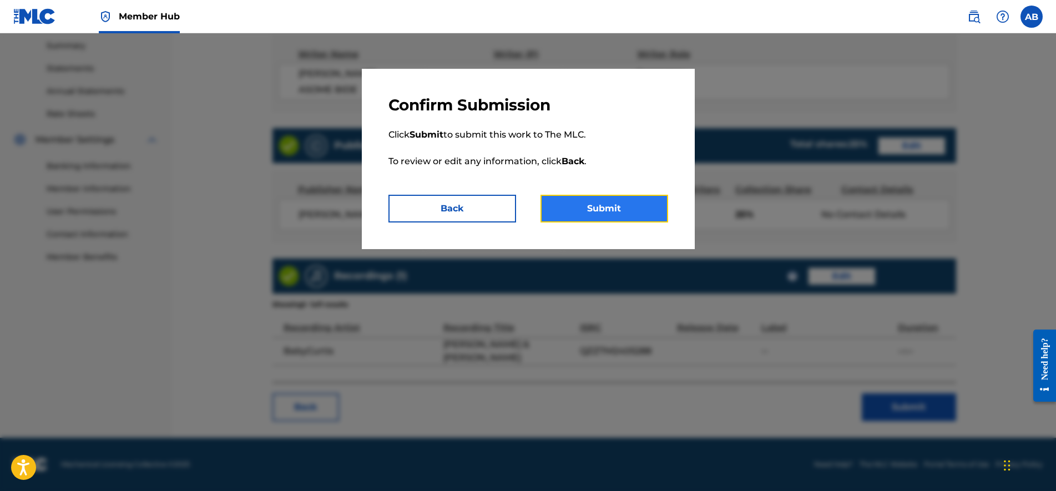
click at [632, 205] on button "Submit" at bounding box center [605, 209] width 128 height 28
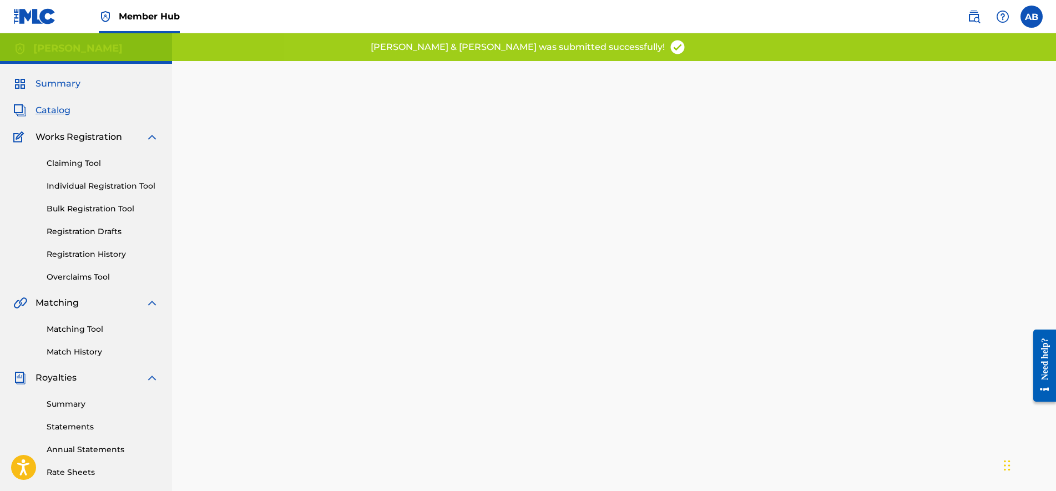
click at [53, 87] on span "Summary" at bounding box center [58, 83] width 45 height 13
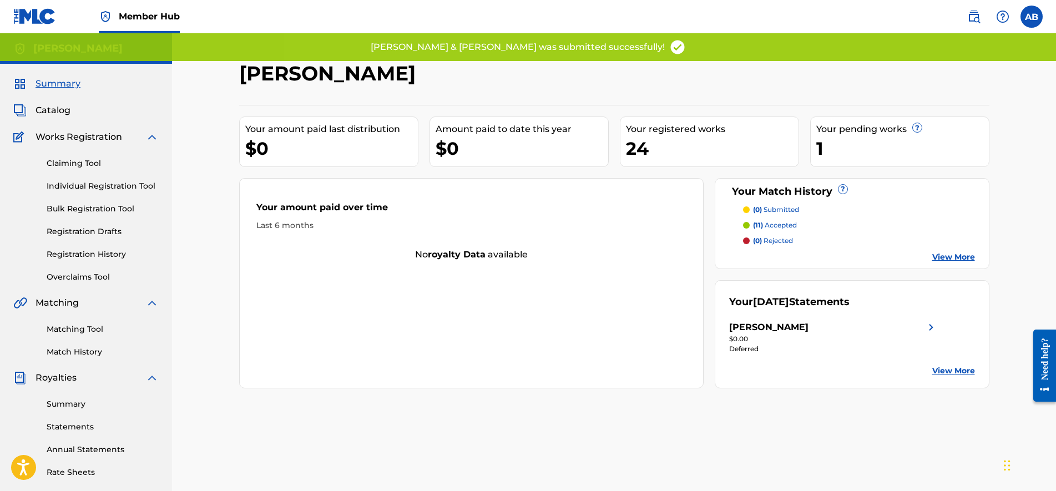
click at [397, 238] on div "Your amount paid over time Last 6 months" at bounding box center [472, 216] width 464 height 64
click at [400, 240] on div "Your amount paid over time Last 6 months" at bounding box center [472, 216] width 464 height 64
click at [326, 222] on div "Last 6 months" at bounding box center [471, 226] width 431 height 12
drag, startPoint x: 927, startPoint y: 248, endPoint x: 943, endPoint y: 257, distance: 18.2
click at [930, 250] on div "(0) submitted (11) accepted (0) rejected View More" at bounding box center [852, 234] width 246 height 58
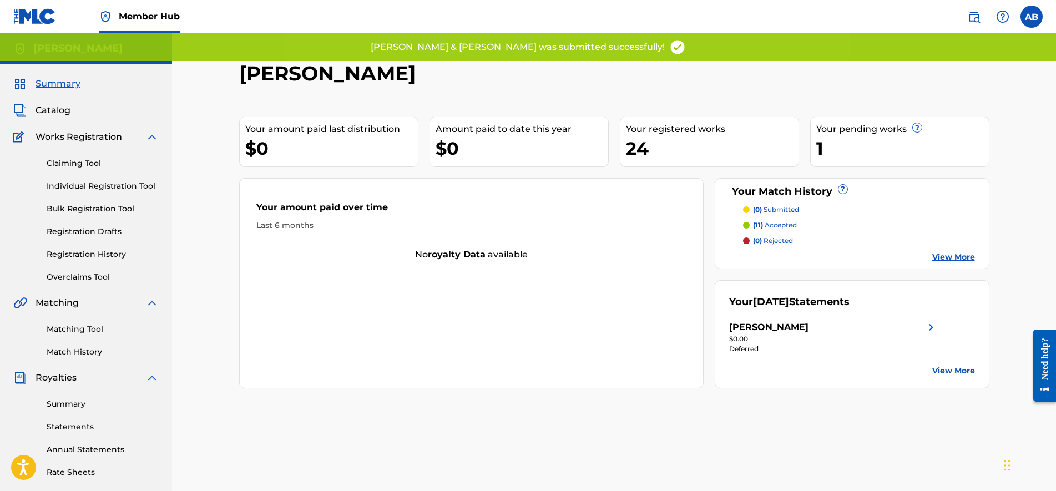
click at [945, 258] on link "View More" at bounding box center [954, 257] width 43 height 12
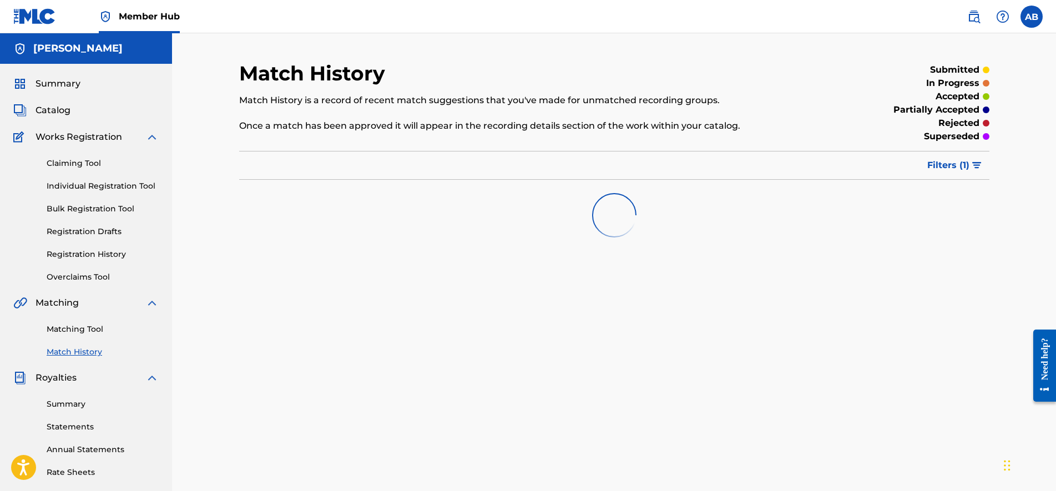
drag, startPoint x: 922, startPoint y: 234, endPoint x: 931, endPoint y: 229, distance: 10.2
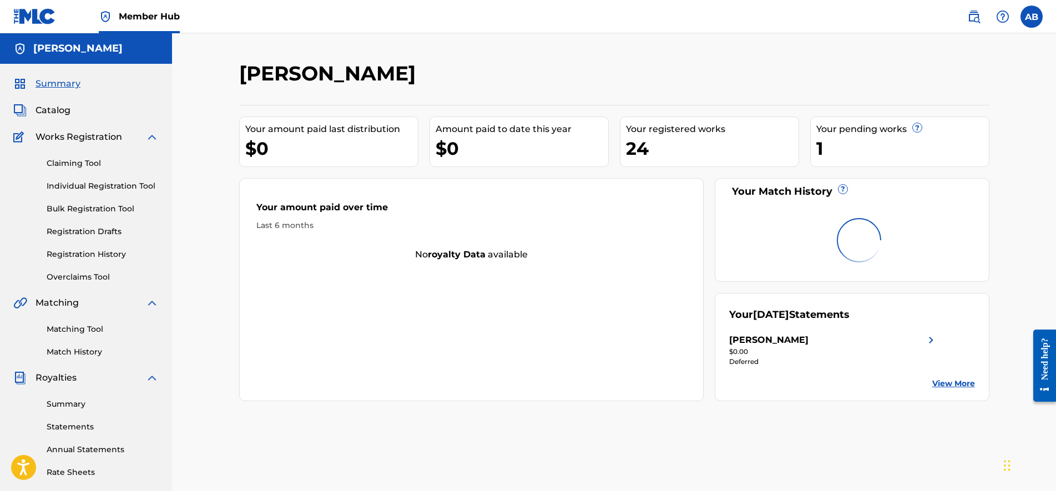
click at [954, 382] on link "View More" at bounding box center [954, 384] width 43 height 12
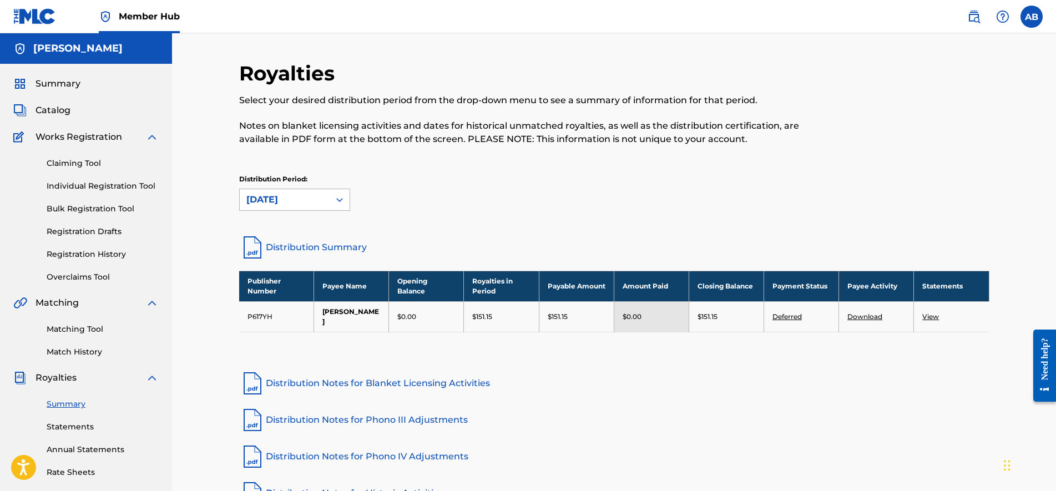
click at [292, 203] on div "[DATE]" at bounding box center [284, 199] width 77 height 13
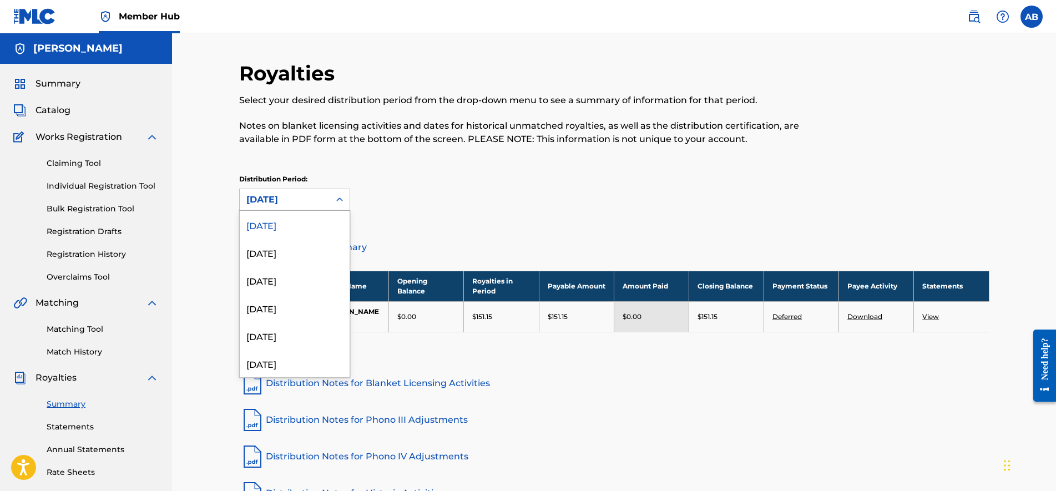
click at [293, 203] on div "[DATE]" at bounding box center [284, 199] width 77 height 13
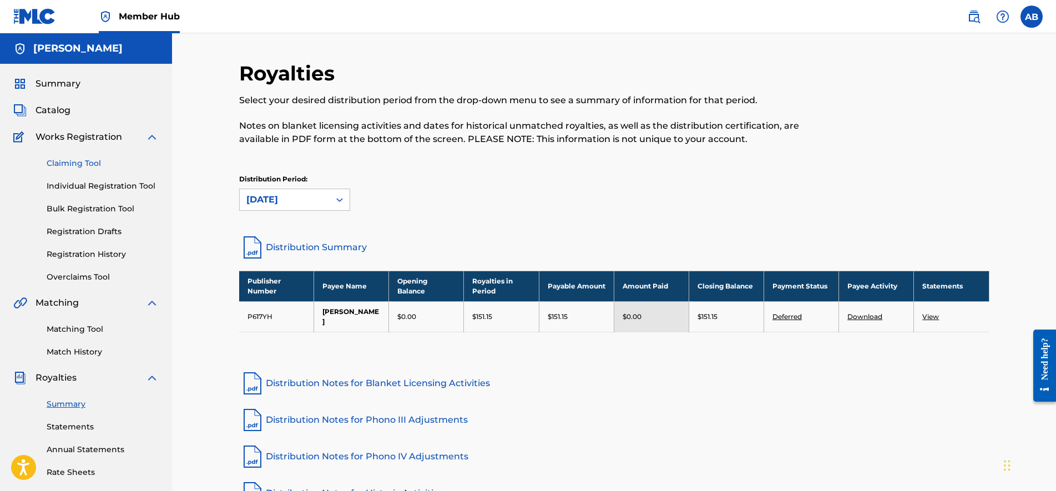
click at [85, 167] on link "Claiming Tool" at bounding box center [103, 164] width 112 height 12
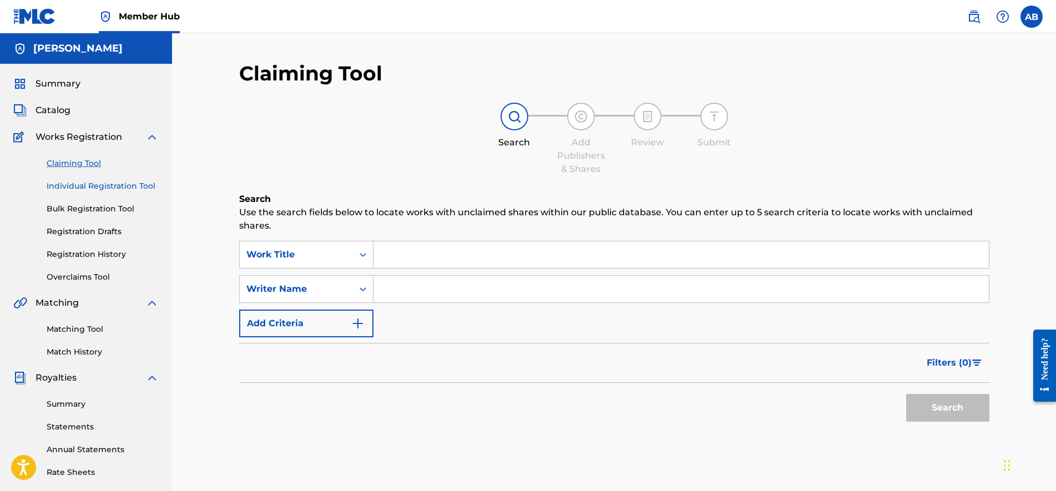
click at [92, 188] on link "Individual Registration Tool" at bounding box center [103, 186] width 112 height 12
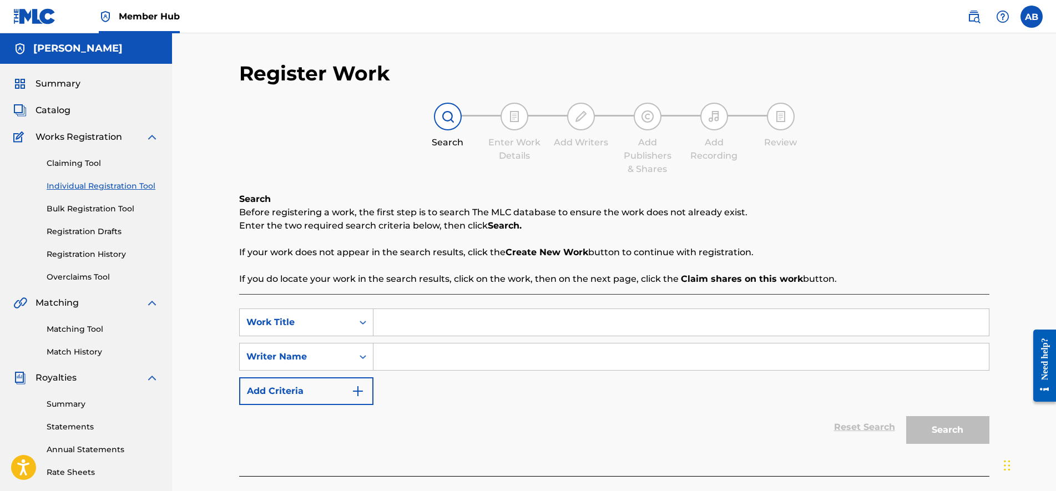
click at [120, 241] on div "Claiming Tool Individual Registration Tool Bulk Registration Tool Registration …" at bounding box center [85, 213] width 145 height 139
click at [115, 215] on div "Claiming Tool Individual Registration Tool Bulk Registration Tool Registration …" at bounding box center [85, 213] width 145 height 139
click at [115, 207] on link "Bulk Registration Tool" at bounding box center [103, 209] width 112 height 12
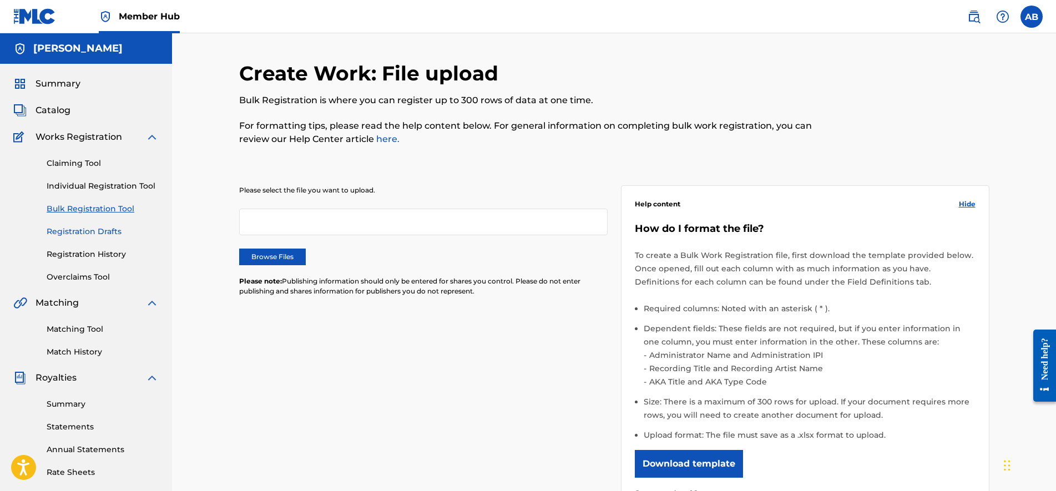
click at [111, 230] on link "Registration Drafts" at bounding box center [103, 232] width 112 height 12
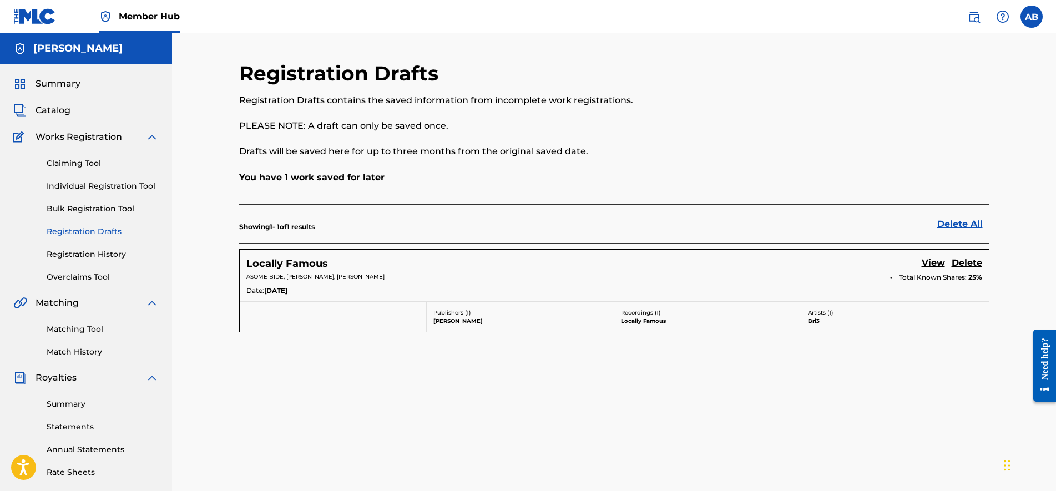
click at [111, 238] on div "Claiming Tool Individual Registration Tool Bulk Registration Tool Registration …" at bounding box center [85, 213] width 145 height 139
click at [296, 283] on div "ASOME BIDE, [PERSON_NAME], [PERSON_NAME] Total Known Shares: 25 %" at bounding box center [614, 279] width 736 height 12
click at [935, 263] on link "View" at bounding box center [933, 263] width 23 height 15
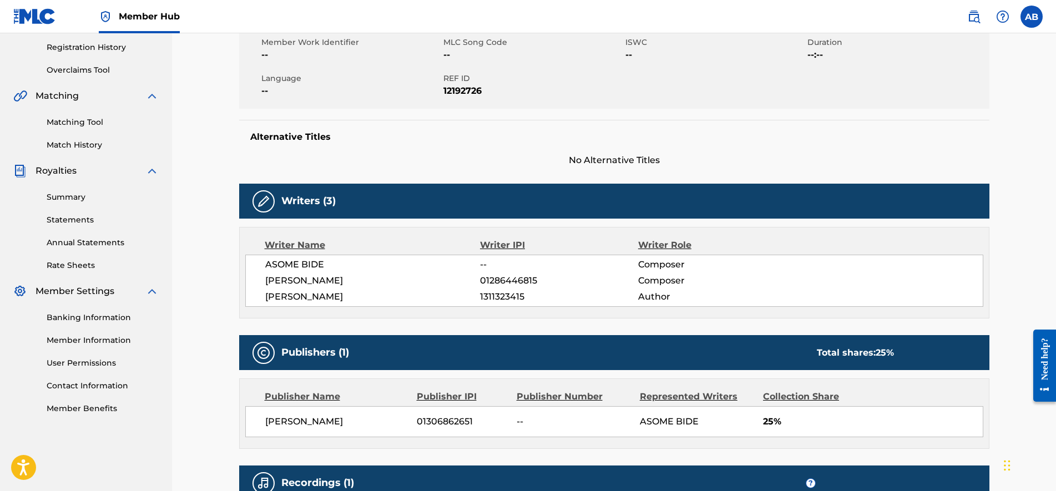
scroll to position [208, 0]
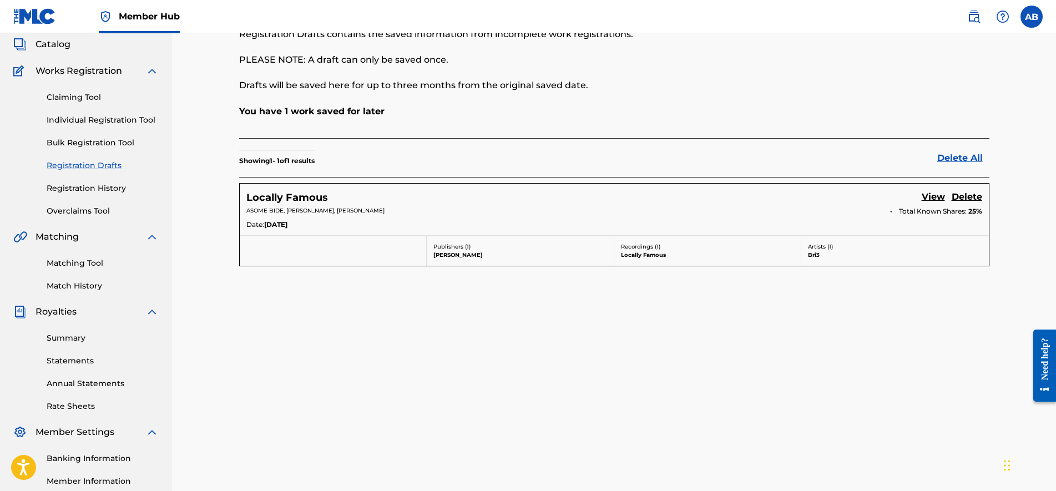
scroll to position [139, 0]
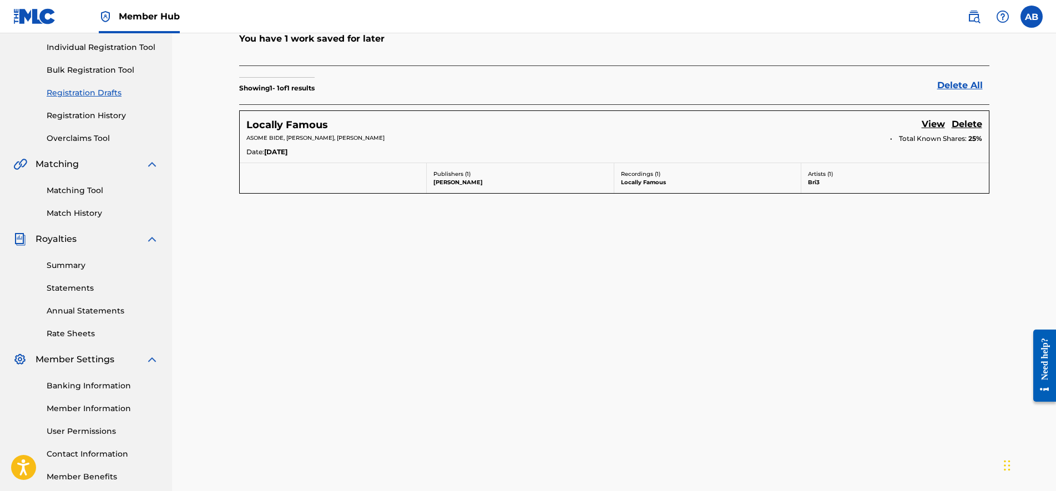
click at [68, 280] on div "Summary Statements Annual Statements Rate Sheets" at bounding box center [85, 293] width 145 height 94
click at [69, 289] on link "Statements" at bounding box center [103, 289] width 112 height 12
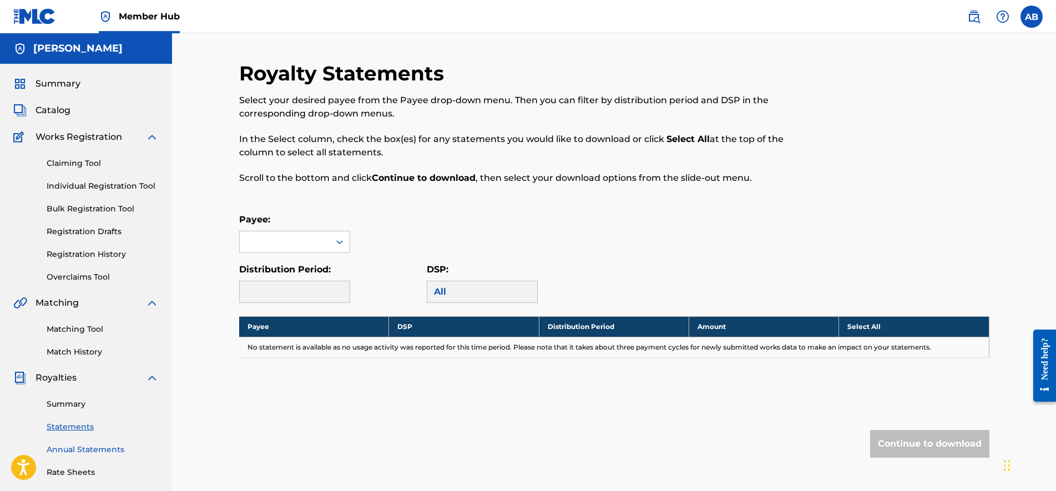
click at [67, 454] on link "Annual Statements" at bounding box center [103, 450] width 112 height 12
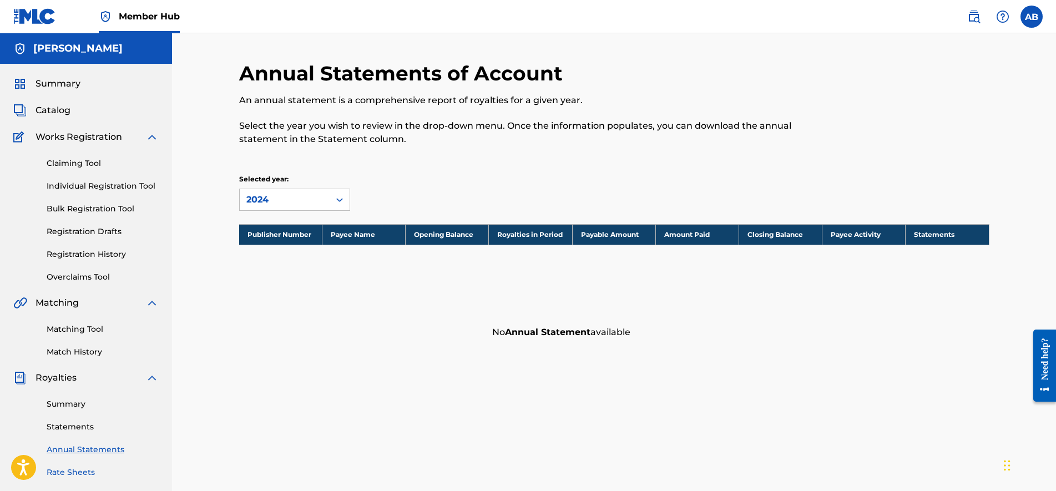
click at [59, 471] on link "Rate Sheets" at bounding box center [103, 473] width 112 height 12
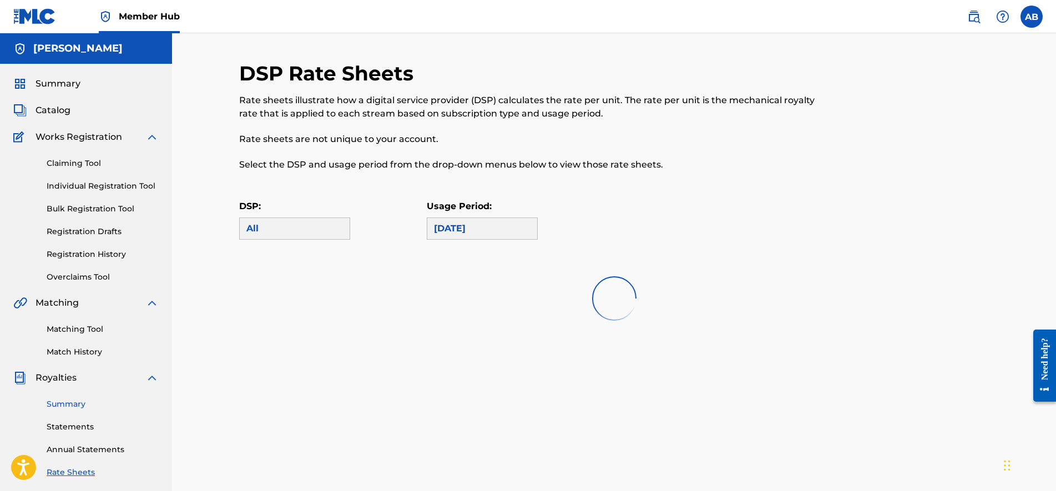
click at [64, 404] on link "Summary" at bounding box center [103, 405] width 112 height 12
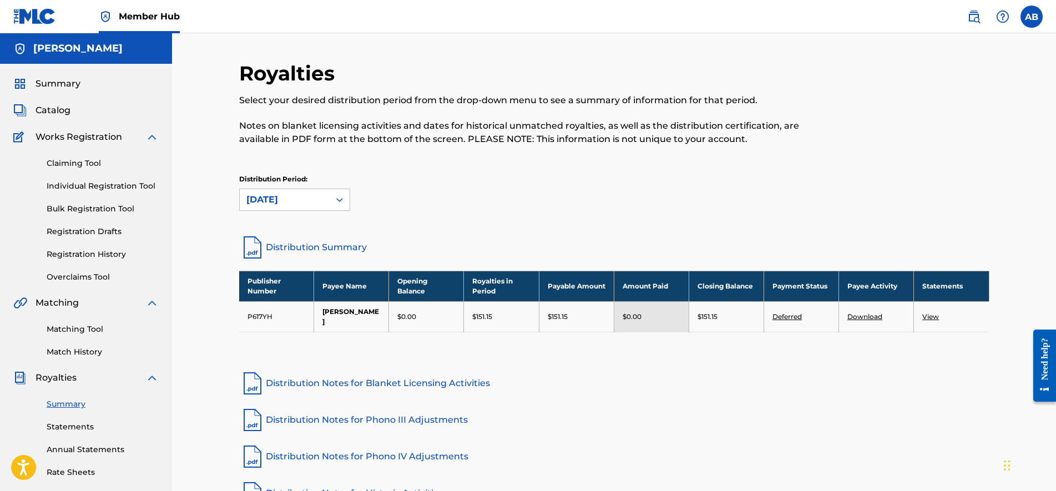
click at [57, 433] on div "Summary Statements Annual Statements Rate Sheets" at bounding box center [85, 432] width 145 height 94
click at [56, 430] on link "Statements" at bounding box center [103, 427] width 112 height 12
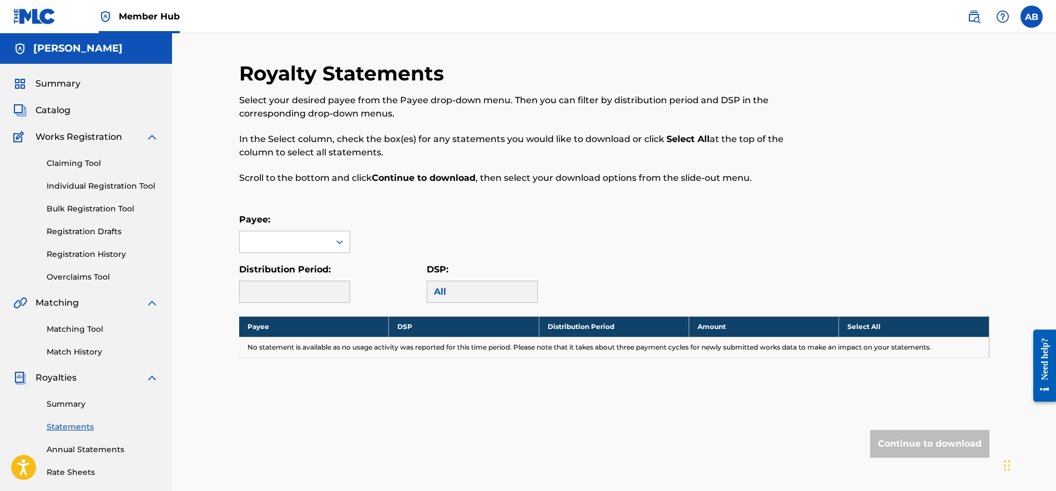
click at [355, 223] on div "Payee:" at bounding box center [614, 233] width 751 height 40
click at [335, 238] on icon at bounding box center [339, 241] width 11 height 11
click at [305, 271] on div "[PERSON_NAME]" at bounding box center [295, 267] width 110 height 28
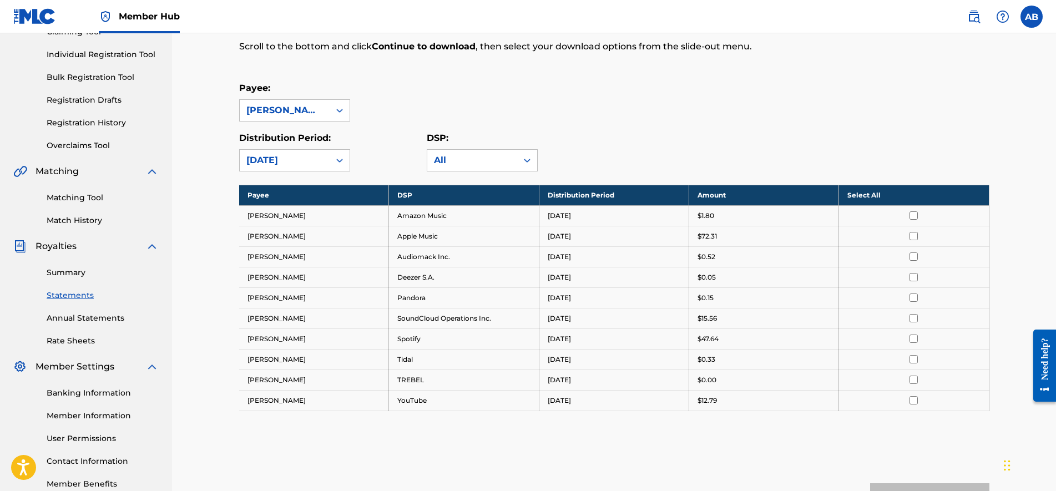
scroll to position [139, 0]
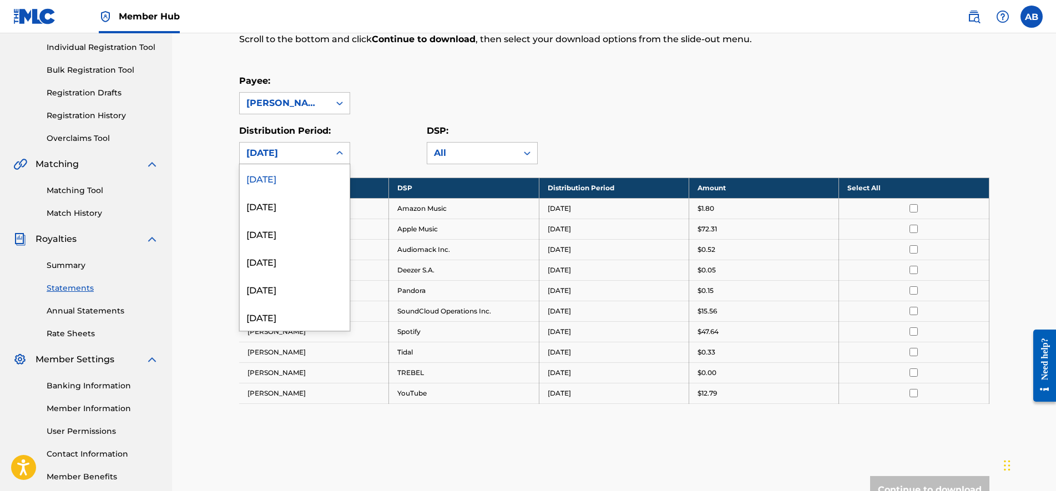
click at [308, 157] on div "[DATE]" at bounding box center [284, 153] width 77 height 13
click at [473, 154] on div "All" at bounding box center [472, 153] width 77 height 13
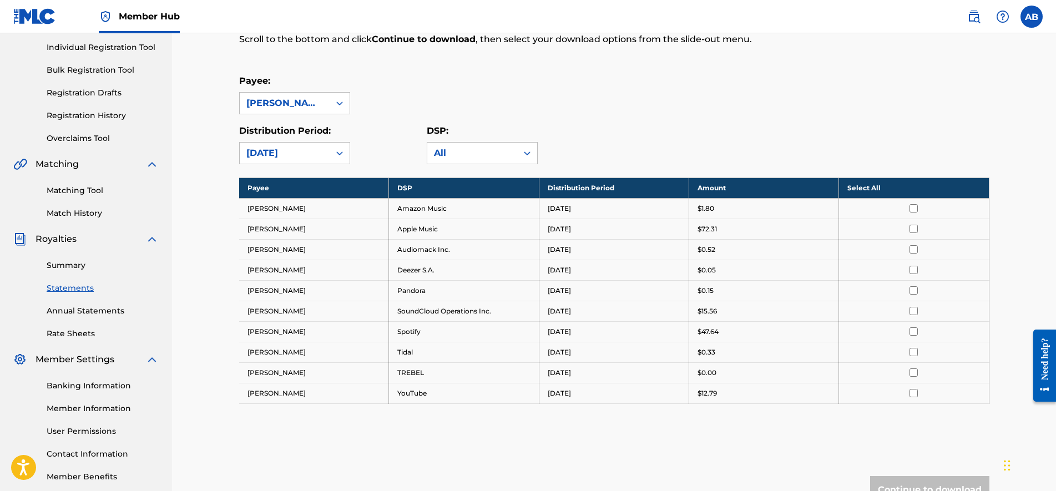
click at [462, 103] on div "Payee: [PERSON_NAME]" at bounding box center [614, 94] width 751 height 40
